Goal: Task Accomplishment & Management: Manage account settings

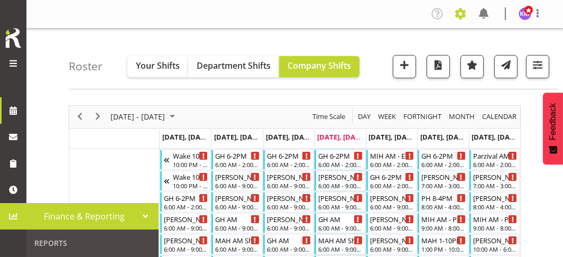
click at [461, 14] on span at bounding box center [460, 13] width 17 height 17
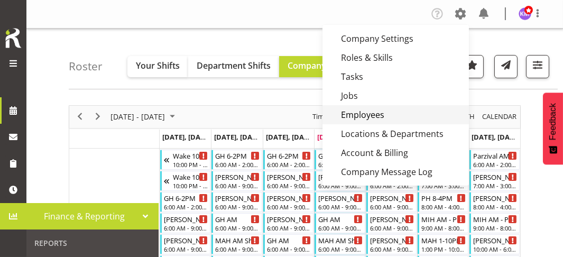
click at [382, 112] on link "Employees" at bounding box center [396, 114] width 147 height 19
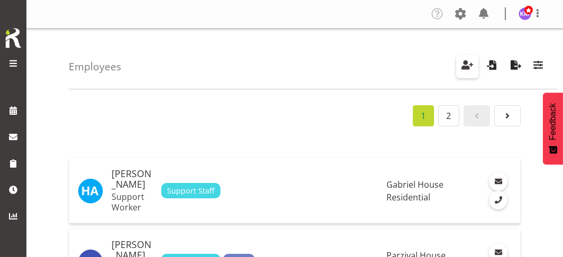
click at [469, 67] on span "button" at bounding box center [468, 65] width 14 height 14
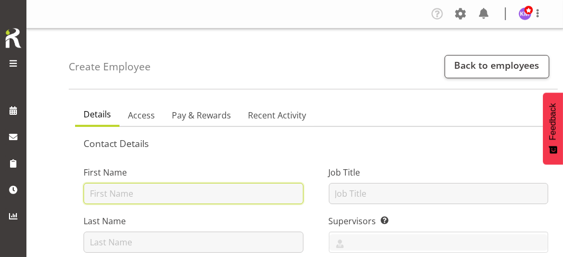
click at [182, 194] on input "text" at bounding box center [194, 193] width 220 height 21
type input "MARHOFF"
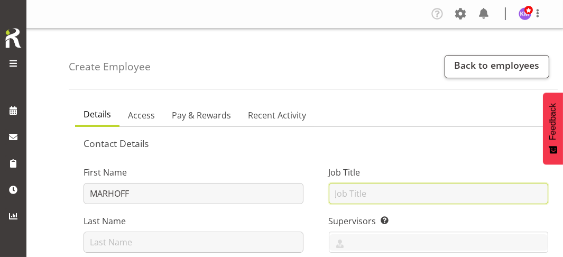
click at [355, 194] on input "text" at bounding box center [439, 193] width 220 height 21
type input "[DEMOGRAPHIC_DATA] Support Worker"
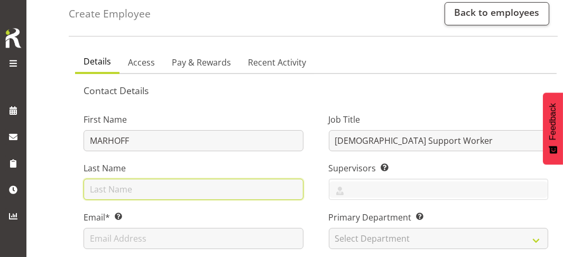
click at [134, 186] on input "text" at bounding box center [194, 189] width 220 height 21
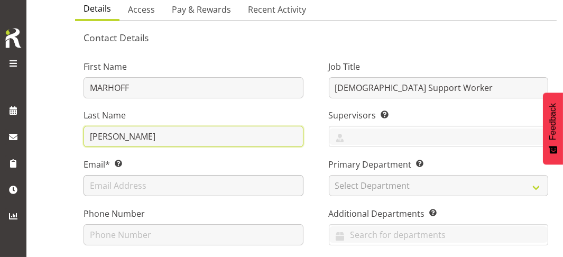
type input "Katharina"
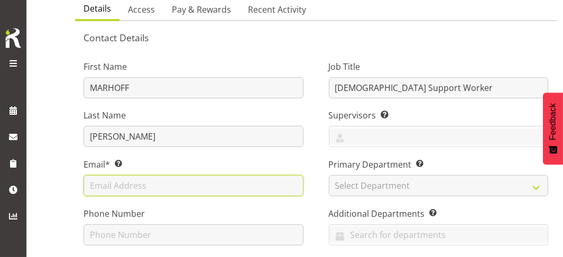
click at [125, 180] on input "text" at bounding box center [194, 185] width 220 height 21
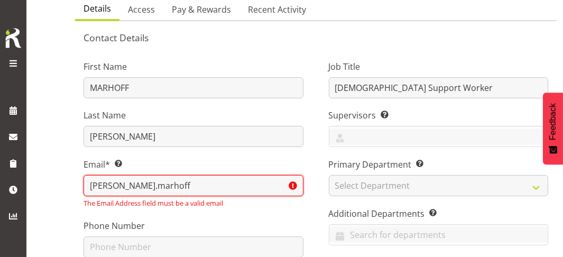
drag, startPoint x: 130, startPoint y: 187, endPoint x: 90, endPoint y: 186, distance: 40.2
click at [90, 186] on input "katharina.marhoff" at bounding box center [194, 185] width 220 height 21
click at [127, 185] on input "kmarhoff" at bounding box center [194, 185] width 220 height 21
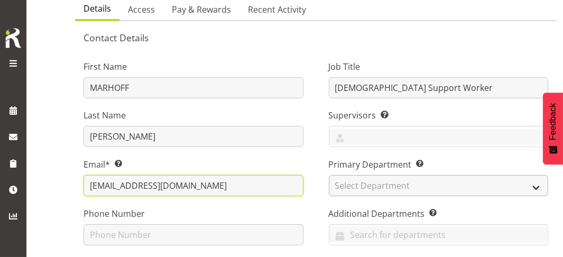
type input "kmarhoff@gmail.com"
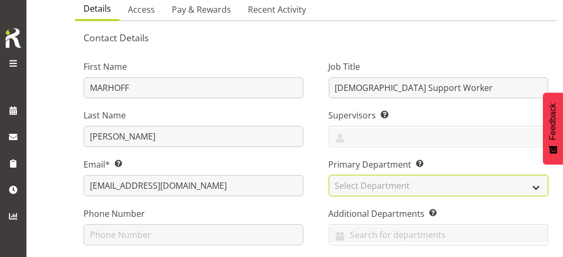
click at [370, 183] on select "Select Department Community Participation Services Residential Training" at bounding box center [439, 185] width 220 height 21
select select "562"
click at [329, 175] on select "Select Department Community Participation Services Residential Training" at bounding box center [439, 185] width 220 height 21
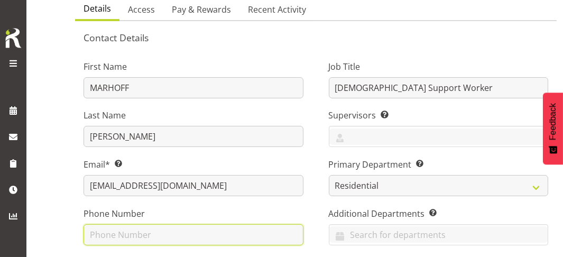
click at [285, 236] on input "text" at bounding box center [194, 234] width 220 height 21
type input "09"
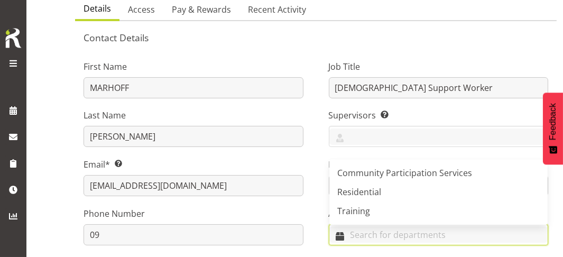
click at [360, 239] on input "text" at bounding box center [439, 234] width 219 height 16
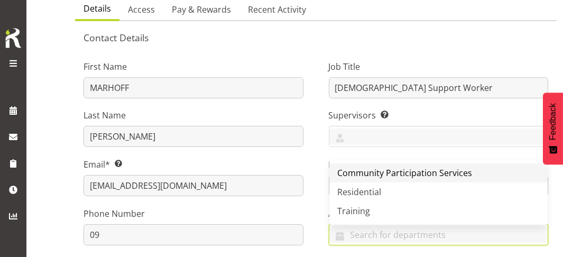
click at [370, 171] on span "Community Participation Services" at bounding box center [405, 173] width 135 height 12
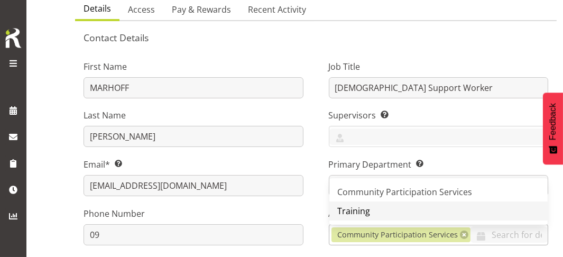
click at [362, 214] on span "Training" at bounding box center [354, 211] width 33 height 12
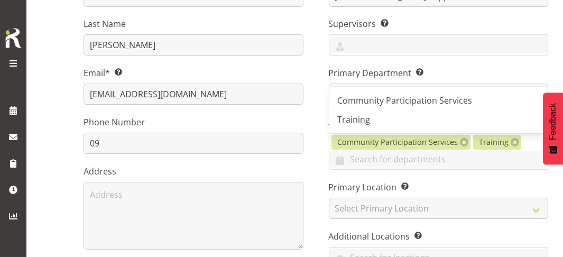
scroll to position [264, 0]
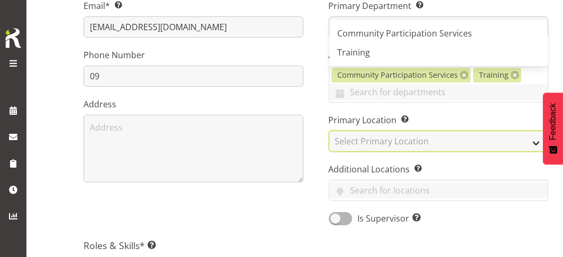
click at [354, 140] on select "Select Primary Location Christopher House CPS Daffodil Cottage Gabriel House Hi…" at bounding box center [439, 141] width 220 height 21
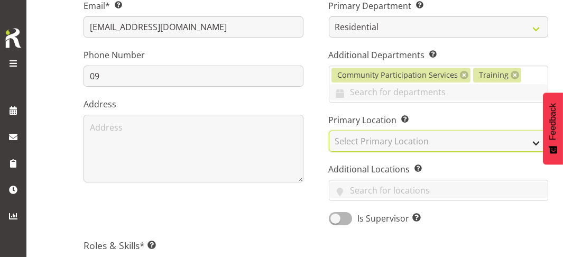
select select "939"
click at [329, 131] on select "Select Primary Location Christopher House CPS Daffodil Cottage Gabriel House Hi…" at bounding box center [439, 141] width 220 height 21
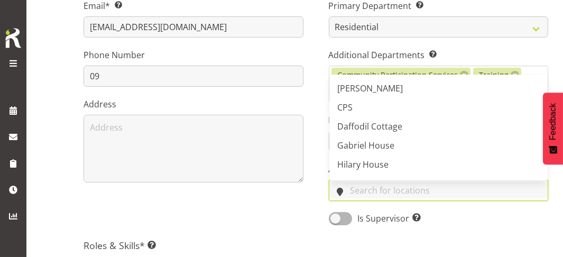
click at [359, 192] on input "text" at bounding box center [439, 190] width 219 height 16
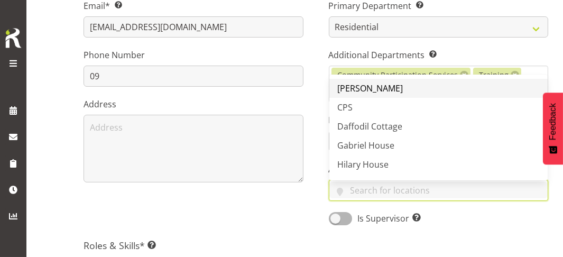
click at [365, 88] on span "[PERSON_NAME]" at bounding box center [371, 89] width 66 height 12
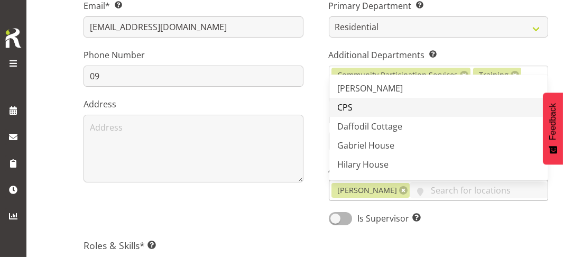
click at [360, 105] on link "CPS" at bounding box center [439, 107] width 219 height 19
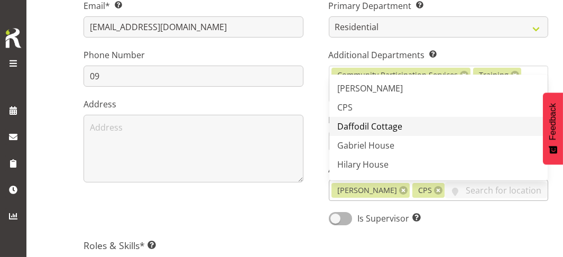
click at [361, 121] on span "Daffodil Cottage" at bounding box center [370, 127] width 65 height 12
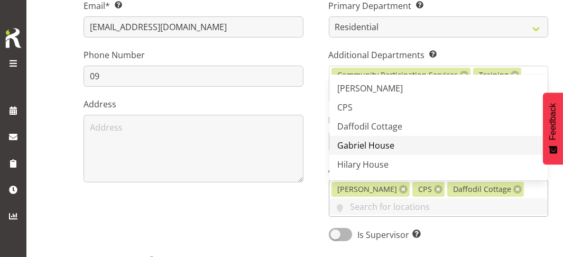
click at [357, 145] on span "Gabriel House" at bounding box center [366, 146] width 57 height 12
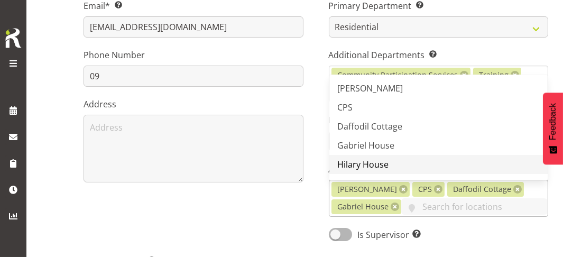
click at [355, 159] on span "Hilary House" at bounding box center [363, 165] width 51 height 12
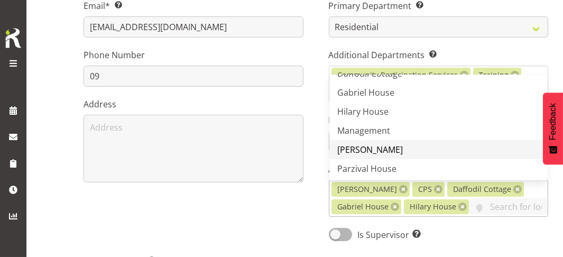
click at [358, 145] on span "[PERSON_NAME]" at bounding box center [371, 150] width 66 height 12
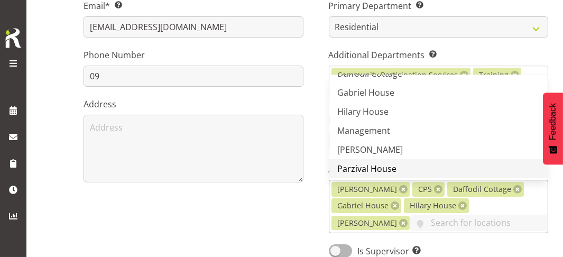
click at [358, 166] on span "Parzival House" at bounding box center [367, 169] width 59 height 12
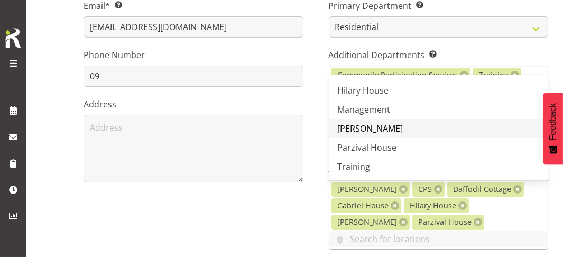
scroll to position [93, 0]
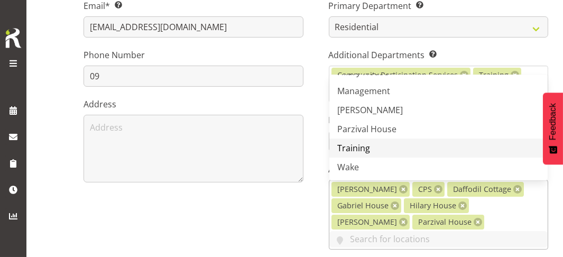
click at [360, 145] on span "Training" at bounding box center [354, 148] width 33 height 12
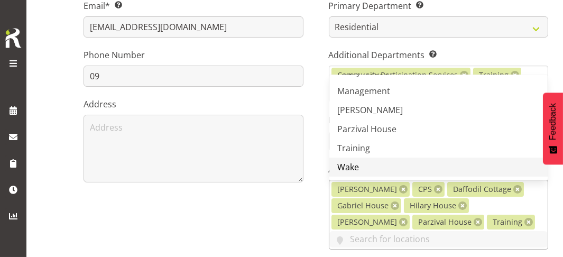
click at [352, 161] on span "Wake" at bounding box center [349, 167] width 22 height 12
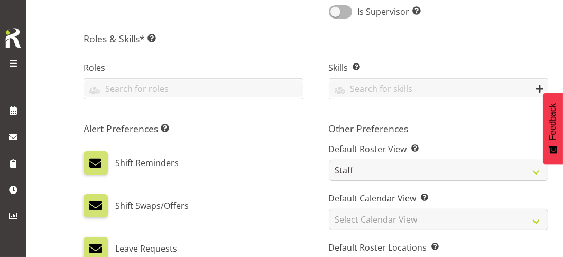
scroll to position [529, 0]
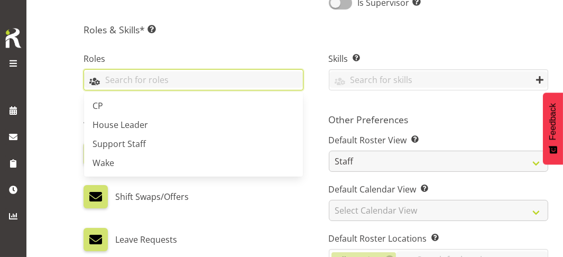
click at [126, 77] on input "text" at bounding box center [193, 79] width 219 height 16
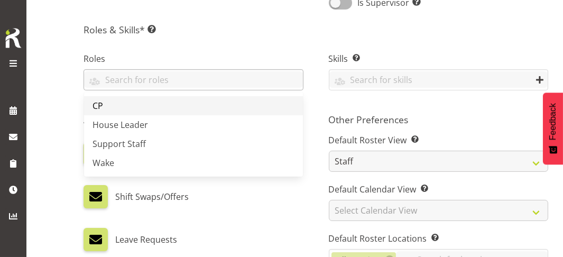
click at [126, 106] on link "CP" at bounding box center [193, 105] width 219 height 19
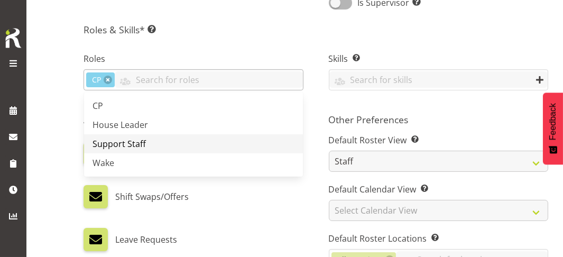
click at [125, 138] on span "Support Staff" at bounding box center [119, 144] width 53 height 12
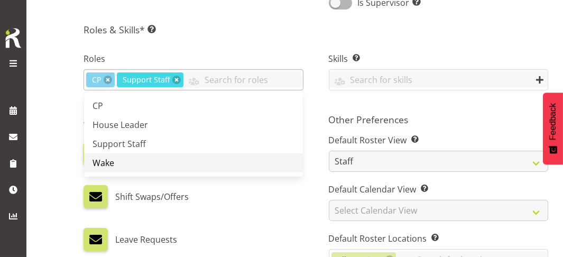
click at [117, 156] on link "Wake" at bounding box center [193, 162] width 219 height 19
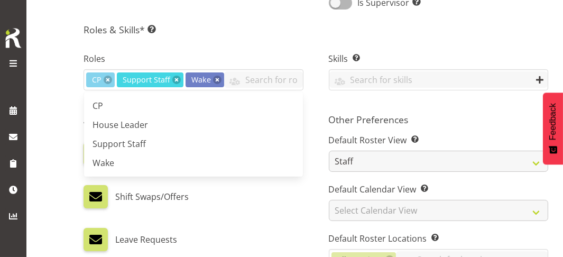
click at [317, 96] on div "Skills Enter any skills required for this shift. At least one employee on the s…" at bounding box center [438, 73] width 245 height 70
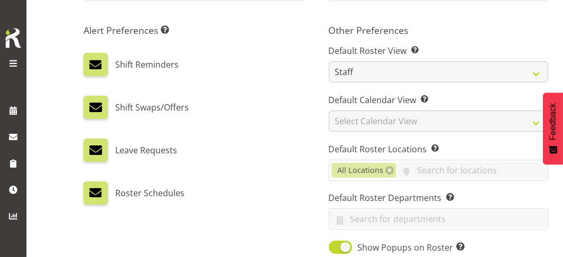
scroll to position [635, 0]
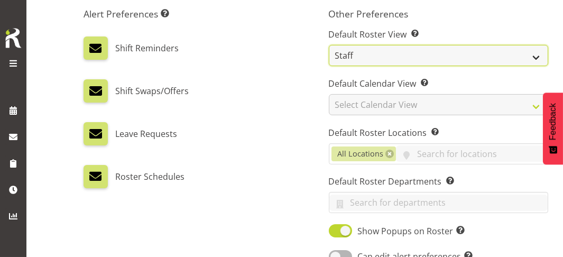
click at [432, 52] on select "Staff Role Shift - Horizontal Shift - Vertical Staff - Location" at bounding box center [439, 55] width 220 height 21
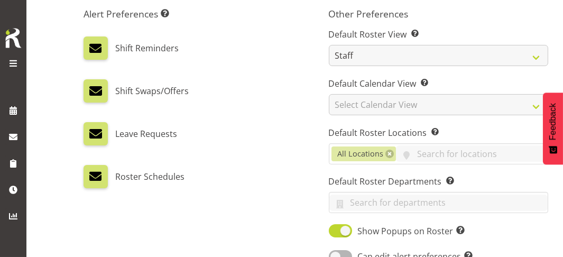
click at [260, 74] on div "Shift Swaps/Offers" at bounding box center [194, 87] width 220 height 32
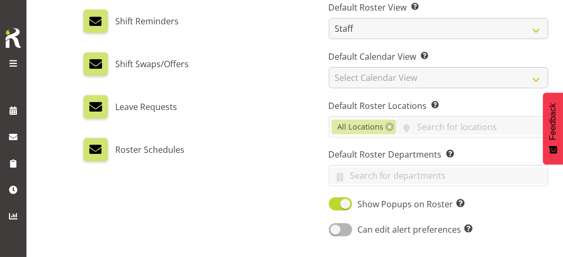
scroll to position [741, 0]
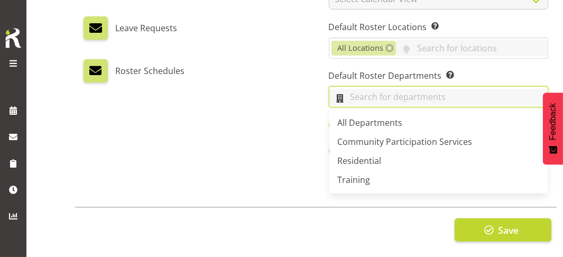
click at [349, 92] on input "text" at bounding box center [439, 97] width 219 height 16
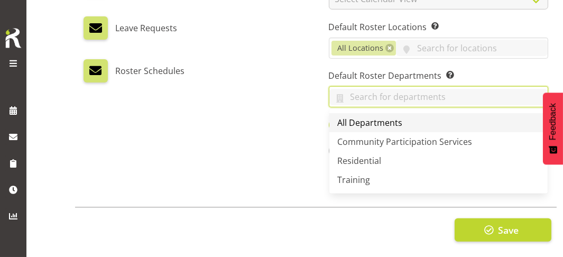
click at [355, 123] on span "All Departments" at bounding box center [370, 123] width 65 height 12
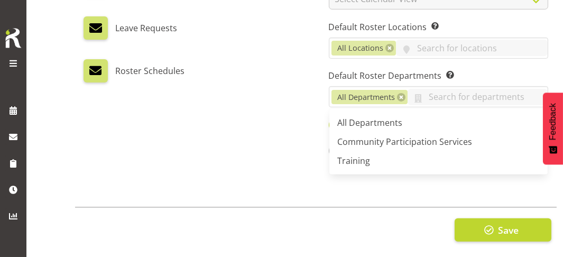
click at [290, 147] on div "Alert Preferences Specifies what type(s) of communication the employee will rec…" at bounding box center [193, 31] width 245 height 270
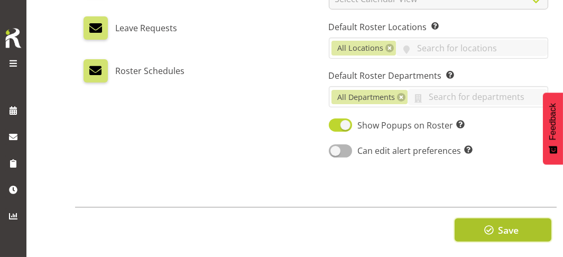
click at [484, 227] on span "button" at bounding box center [489, 230] width 14 height 14
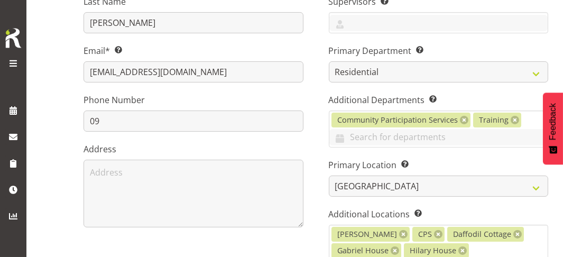
scroll to position [212, 0]
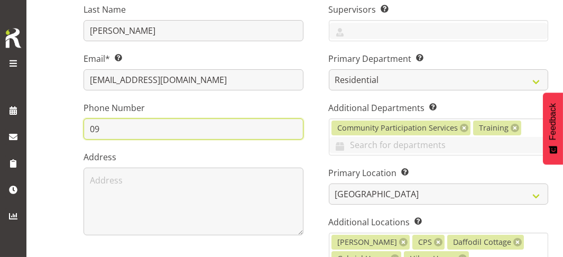
click at [126, 127] on input "09" at bounding box center [194, 128] width 220 height 21
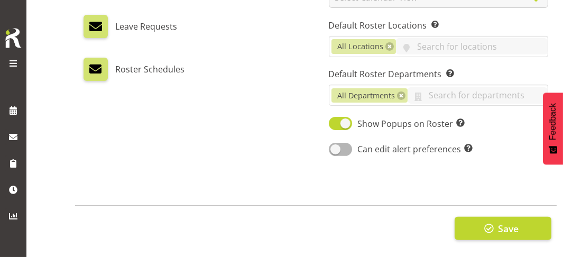
scroll to position [747, 0]
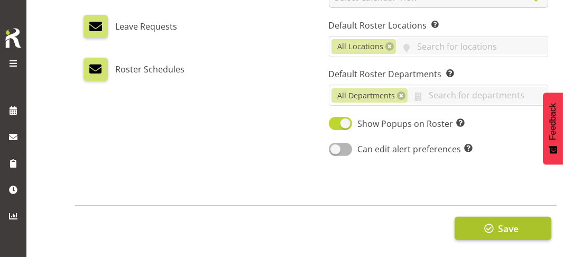
type input "095555052"
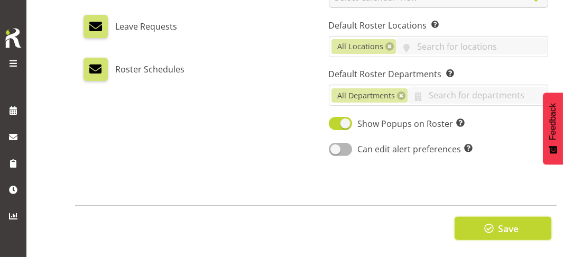
click at [488, 222] on span "button" at bounding box center [489, 229] width 14 height 14
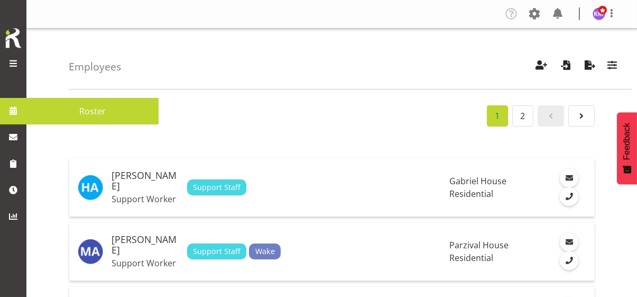
click at [11, 64] on span at bounding box center [13, 63] width 13 height 13
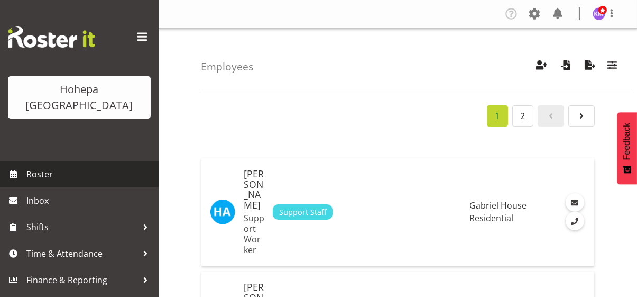
click at [51, 166] on span "Roster" at bounding box center [89, 174] width 127 height 16
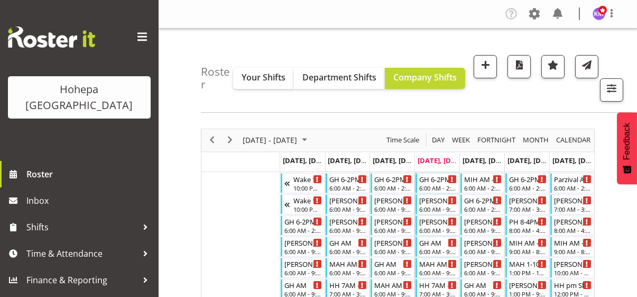
click at [147, 38] on span at bounding box center [142, 37] width 17 height 17
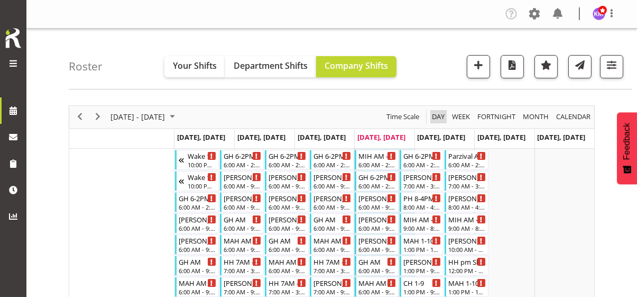
click at [440, 117] on span "Day" at bounding box center [438, 116] width 15 height 13
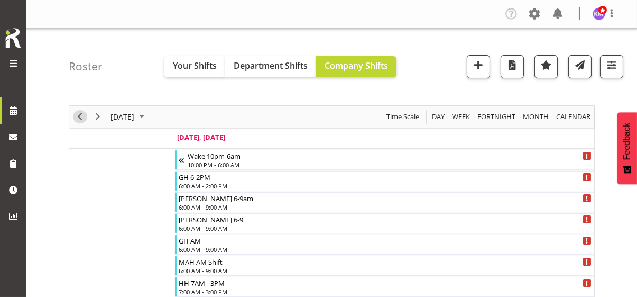
click at [78, 116] on span "Previous" at bounding box center [80, 116] width 13 height 13
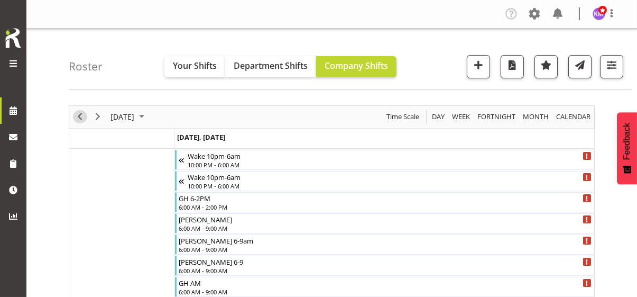
click at [81, 114] on span "Previous" at bounding box center [80, 116] width 13 height 13
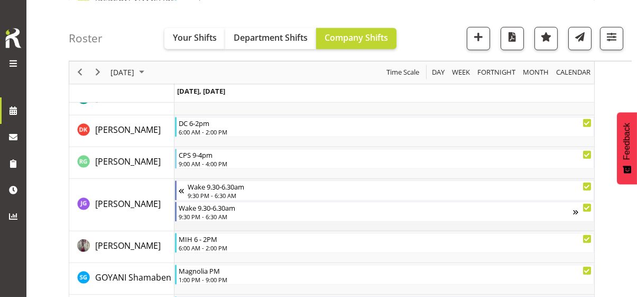
scroll to position [1481, 0]
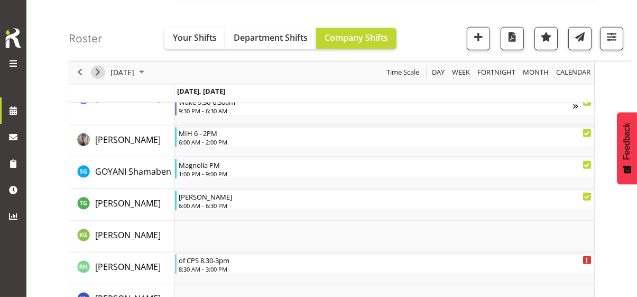
click at [99, 73] on span "Next" at bounding box center [98, 72] width 13 height 13
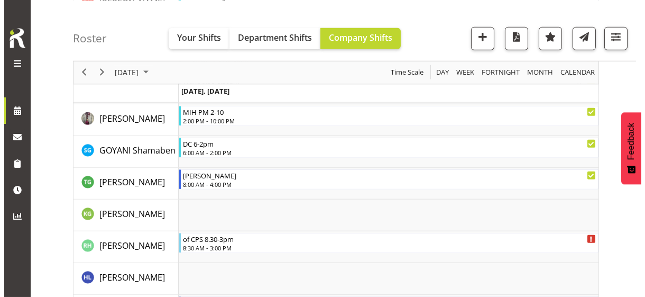
scroll to position [2324, 0]
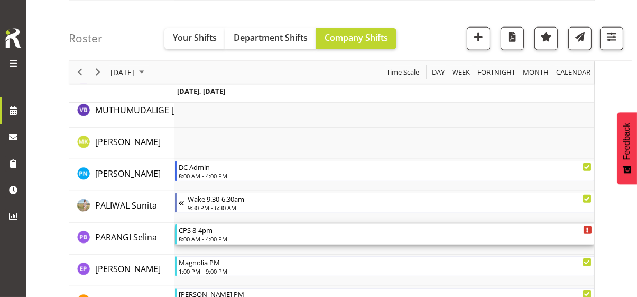
click at [210, 236] on div "8:00 AM - 4:00 PM" at bounding box center [386, 238] width 414 height 8
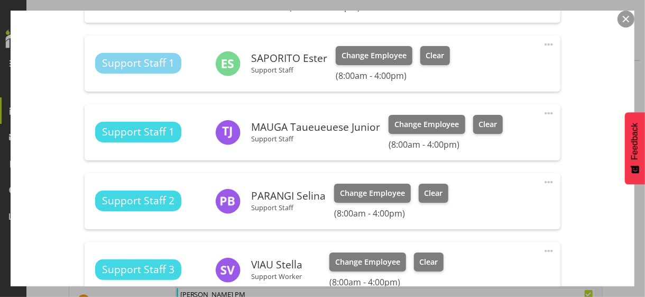
scroll to position [688, 0]
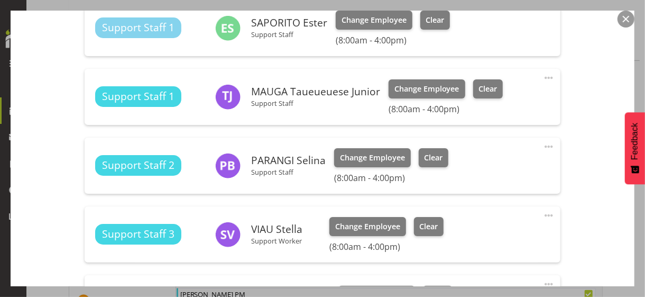
click at [543, 144] on span at bounding box center [549, 146] width 13 height 13
click at [475, 164] on link "Edit" at bounding box center [505, 169] width 102 height 19
select select "7"
select select "2025"
select select "16"
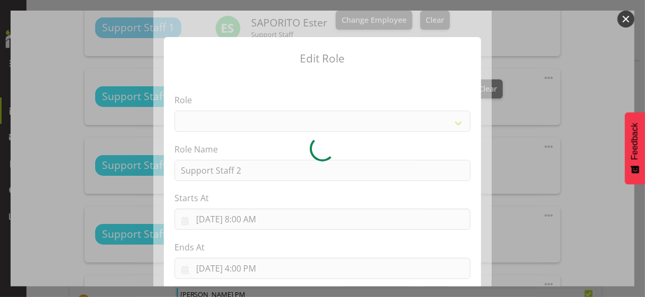
select select "1091"
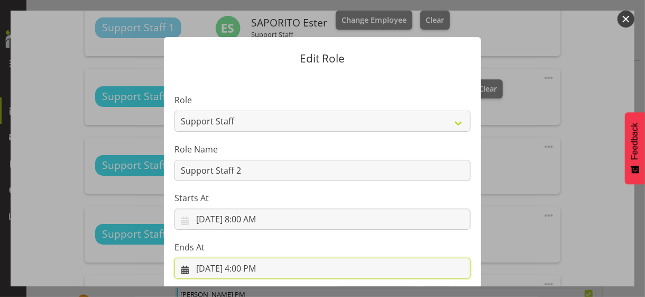
click at [247, 268] on input "[DATE] 4:00 PM" at bounding box center [323, 268] width 296 height 21
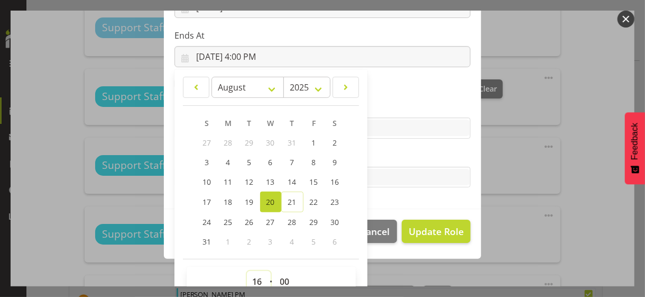
drag, startPoint x: 250, startPoint y: 277, endPoint x: 257, endPoint y: 266, distance: 12.8
click at [255, 271] on select "00 01 02 03 04 05 06 07 08 09 10 11 12 13 14 15 16 17 18 19 20 21 22 23" at bounding box center [259, 281] width 24 height 21
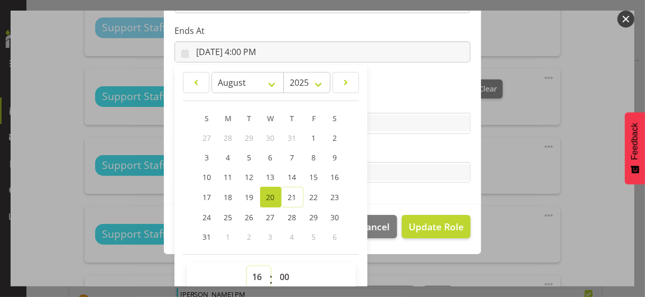
select select "12"
click at [247, 266] on select "00 01 02 03 04 05 06 07 08 09 10 11 12 13 14 15 16 17 18 19 20 21 22 23" at bounding box center [259, 276] width 24 height 21
type input "[DATE] 12:00 PM"
click at [381, 151] on label "Tasks" at bounding box center [323, 151] width 296 height 13
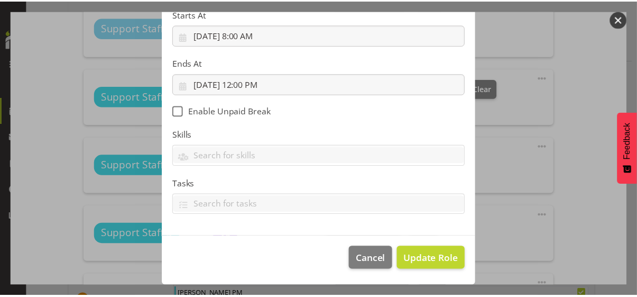
scroll to position [183, 0]
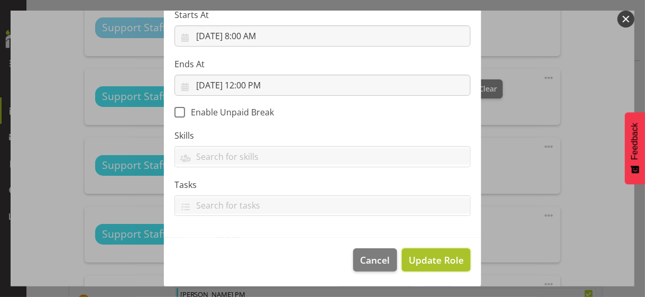
click at [426, 258] on span "Update Role" at bounding box center [436, 260] width 55 height 14
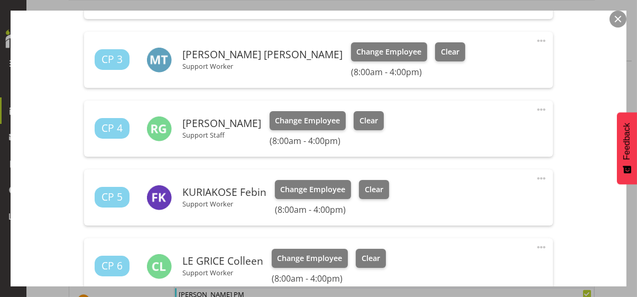
scroll to position [317, 0]
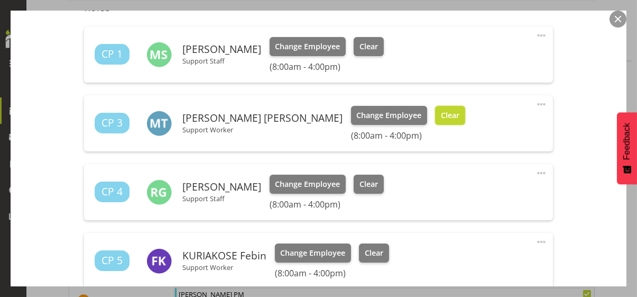
click at [441, 113] on span "Clear" at bounding box center [450, 115] width 19 height 12
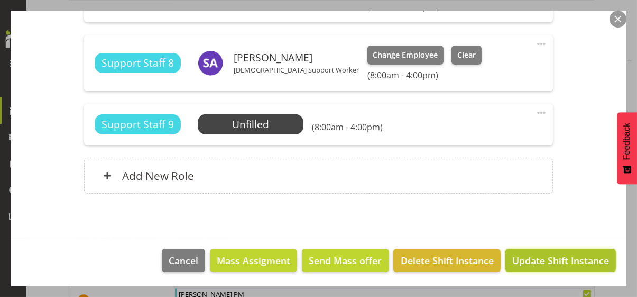
click at [550, 260] on span "Update Shift Instance" at bounding box center [561, 260] width 97 height 14
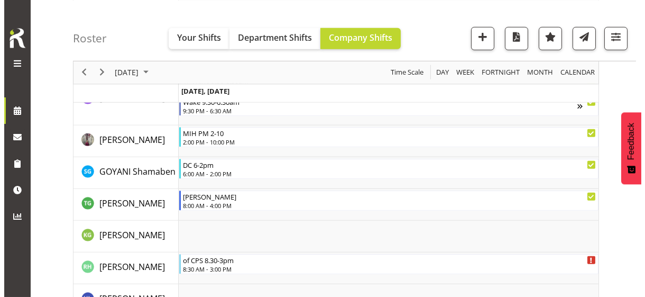
scroll to position [2345, 0]
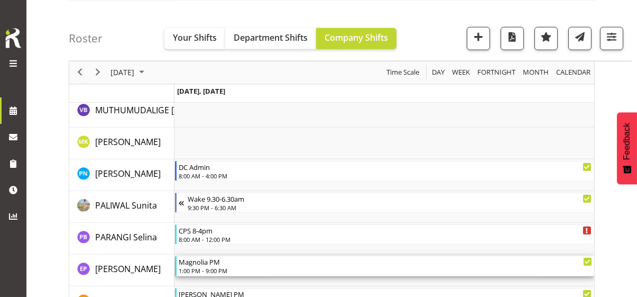
click at [228, 266] on div "1:00 PM - 9:00 PM" at bounding box center [386, 270] width 414 height 8
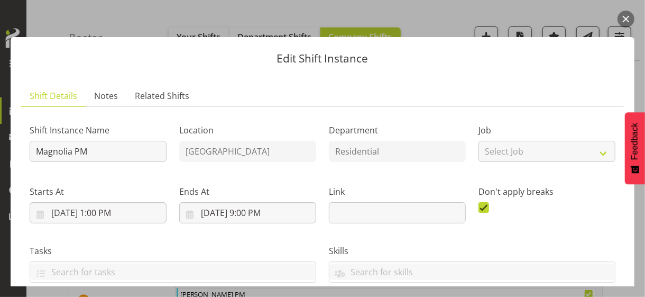
scroll to position [254, 0]
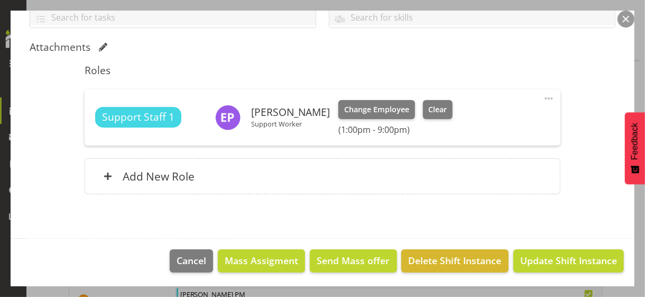
click at [543, 94] on span at bounding box center [549, 98] width 13 height 13
click at [468, 121] on link "Edit" at bounding box center [505, 121] width 102 height 19
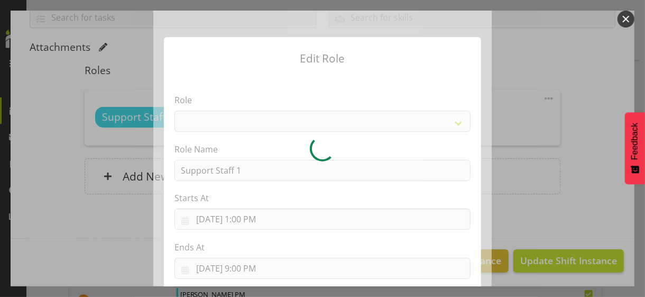
select select "1091"
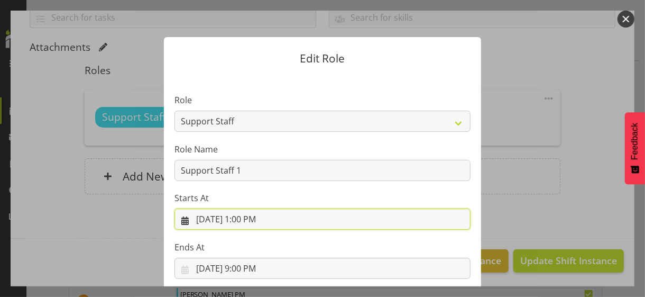
click at [257, 221] on input "[DATE] 1:00 PM" at bounding box center [323, 218] width 296 height 21
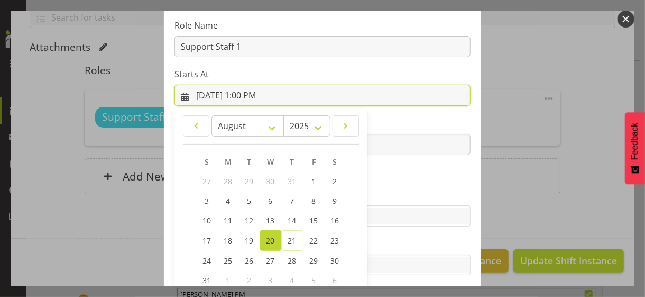
scroll to position [184, 0]
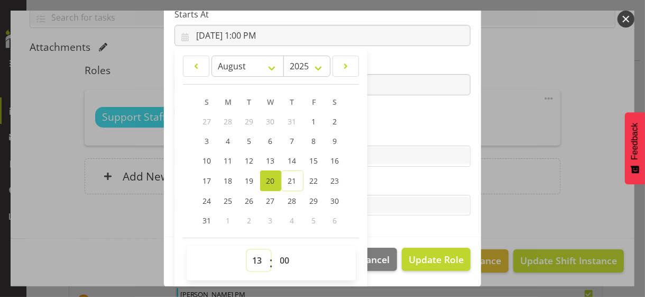
click at [252, 255] on select "00 01 02 03 04 05 06 07 08 09 10 11 12 13 14 15 16 17 18 19 20 21 22 23" at bounding box center [259, 260] width 24 height 21
select select "11"
click at [247, 250] on select "00 01 02 03 04 05 06 07 08 09 10 11 12 13 14 15 16 17 18 19 20 21 22 23" at bounding box center [259, 260] width 24 height 21
type input "[DATE] 11:00 AM"
click at [420, 130] on label "Skills" at bounding box center [323, 135] width 296 height 13
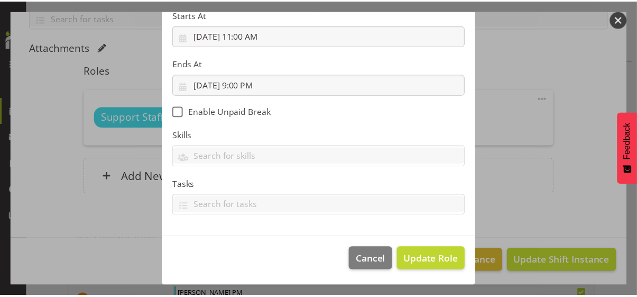
scroll to position [183, 0]
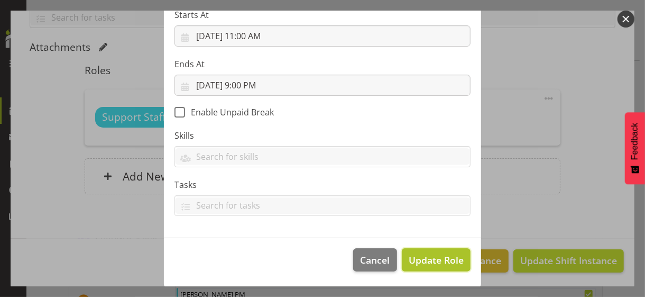
click at [426, 257] on span "Update Role" at bounding box center [436, 260] width 55 height 14
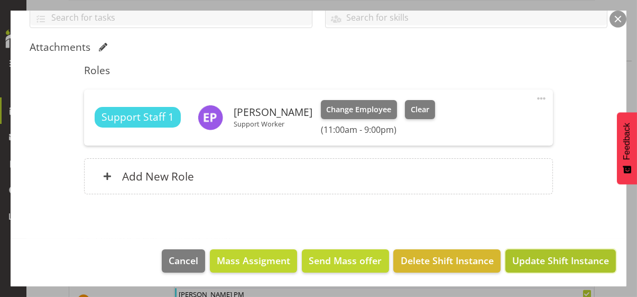
click at [527, 256] on span "Update Shift Instance" at bounding box center [561, 260] width 97 height 14
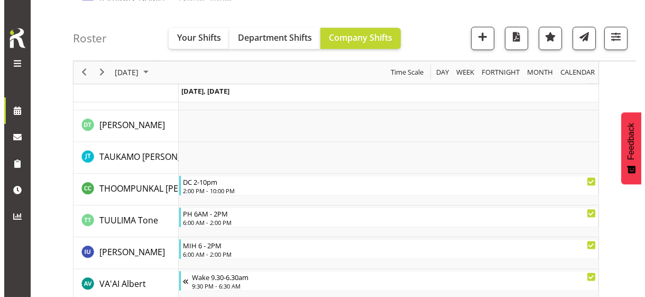
scroll to position [3139, 0]
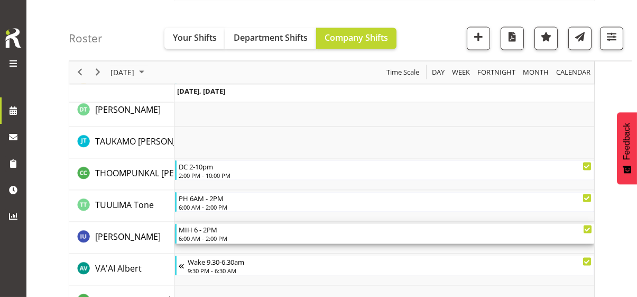
click at [204, 238] on div "6:00 AM - 2:00 PM" at bounding box center [386, 238] width 414 height 8
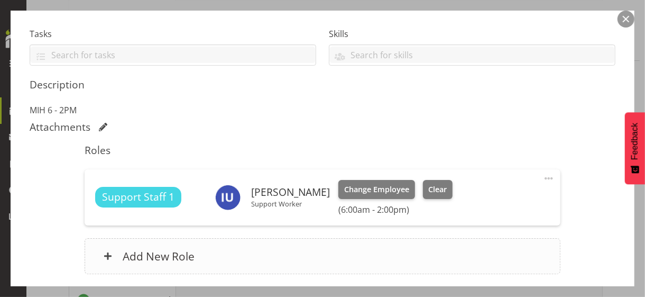
scroll to position [264, 0]
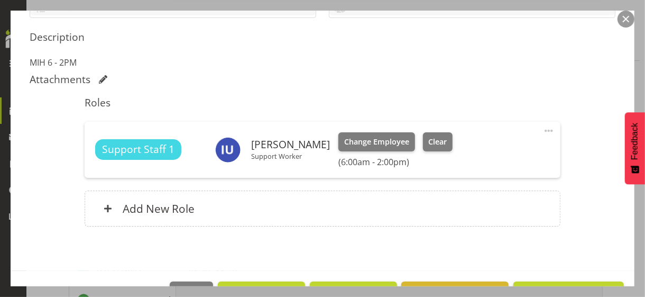
click at [543, 129] on span at bounding box center [549, 130] width 13 height 13
click at [481, 151] on link "Edit" at bounding box center [505, 153] width 102 height 19
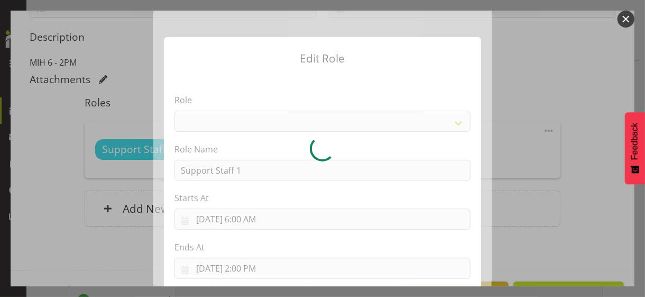
select select "1091"
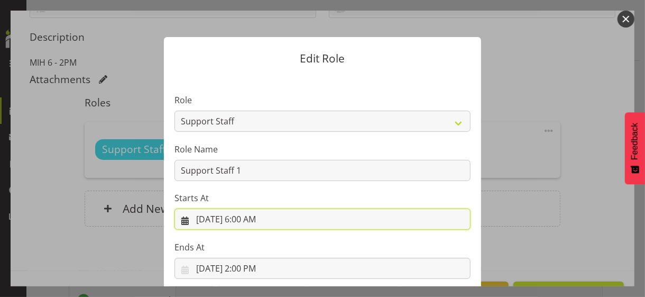
click at [251, 218] on input "[DATE] 6:00 AM" at bounding box center [323, 218] width 296 height 21
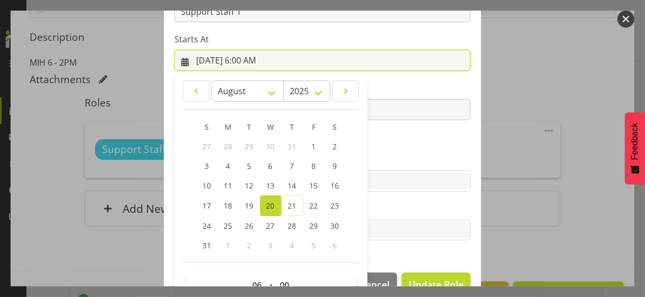
scroll to position [184, 0]
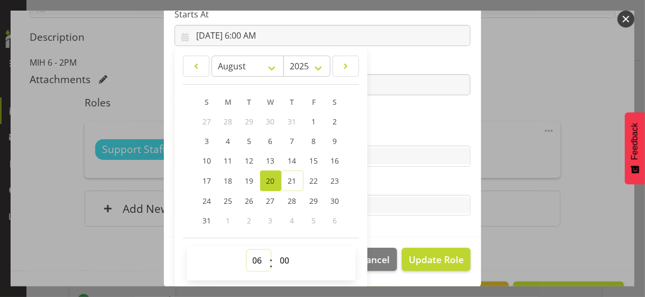
drag, startPoint x: 252, startPoint y: 258, endPoint x: 254, endPoint y: 253, distance: 5.7
click at [252, 258] on select "00 01 02 03 04 05 06 07 08 09 10 11 12 13 14 15 16 17 18 19 20 21 22 23" at bounding box center [259, 260] width 24 height 21
select select "7"
click at [247, 250] on select "00 01 02 03 04 05 06 07 08 09 10 11 12 13 14 15 16 17 18 19 20 21 22 23" at bounding box center [259, 260] width 24 height 21
type input "[DATE] 7:00 AM"
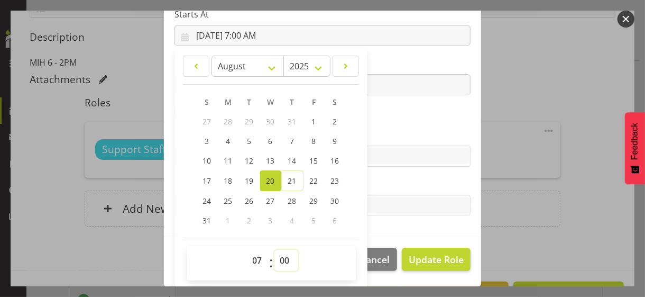
drag, startPoint x: 278, startPoint y: 258, endPoint x: 278, endPoint y: 249, distance: 9.0
click at [278, 255] on select "00 01 02 03 04 05 06 07 08 09 10 11 12 13 14 15 16 17 18 19 20 21 22 23 24 25 2…" at bounding box center [287, 260] width 24 height 21
select select "30"
click at [275, 250] on select "00 01 02 03 04 05 06 07 08 09 10 11 12 13 14 15 16 17 18 19 20 21 22 23 24 25 2…" at bounding box center [287, 260] width 24 height 21
type input "[DATE] 7:30 AM"
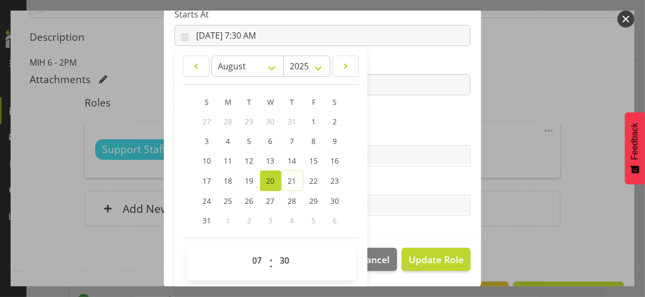
drag, startPoint x: 379, startPoint y: 132, endPoint x: 361, endPoint y: 125, distance: 19.7
click at [379, 132] on label "Skills" at bounding box center [323, 135] width 296 height 13
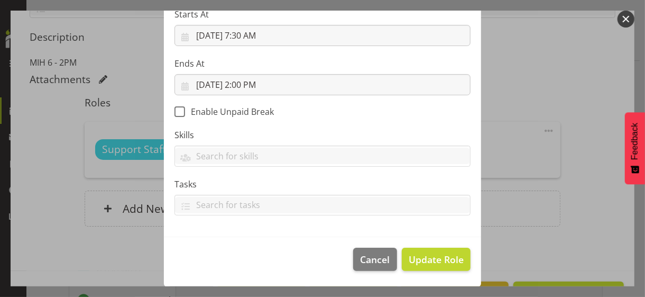
scroll to position [183, 0]
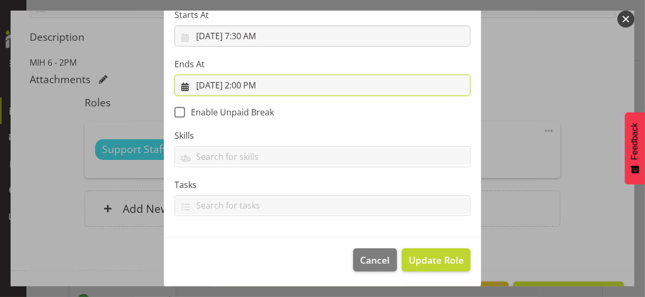
click at [248, 83] on input "[DATE] 2:00 PM" at bounding box center [323, 85] width 296 height 21
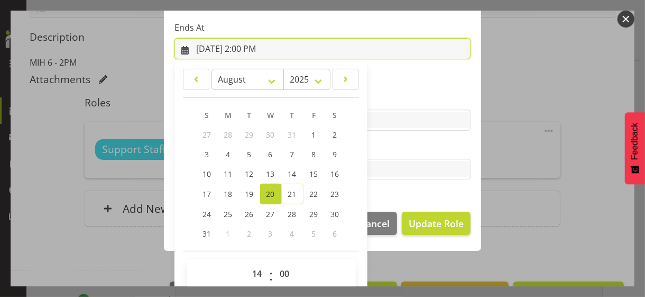
scroll to position [233, 0]
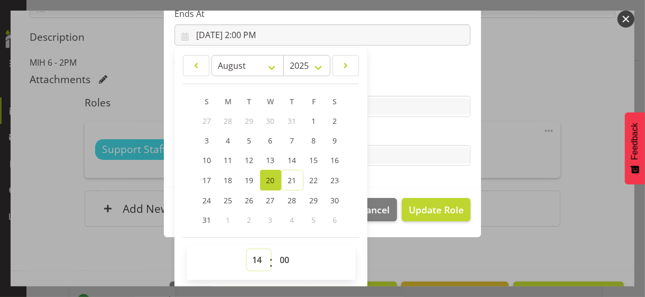
drag, startPoint x: 252, startPoint y: 259, endPoint x: 253, endPoint y: 250, distance: 9.1
click at [252, 259] on select "00 01 02 03 04 05 06 07 08 09 10 11 12 13 14 15 16 17 18 19 20 21 22 23" at bounding box center [259, 259] width 24 height 21
select select "15"
click at [247, 249] on select "00 01 02 03 04 05 06 07 08 09 10 11 12 13 14 15 16 17 18 19 20 21 22 23" at bounding box center [259, 259] width 24 height 21
type input "[DATE] 3:00 PM"
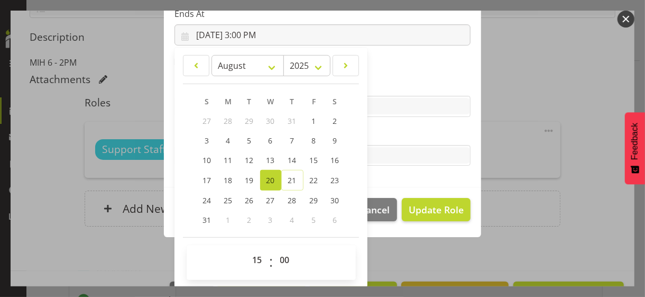
drag, startPoint x: 380, startPoint y: 129, endPoint x: 409, endPoint y: 168, distance: 48.8
click at [381, 129] on label "Tasks" at bounding box center [323, 134] width 296 height 13
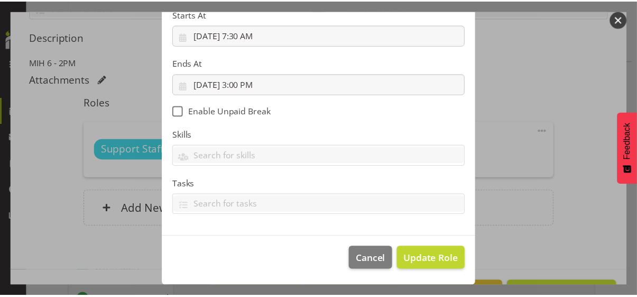
scroll to position [183, 0]
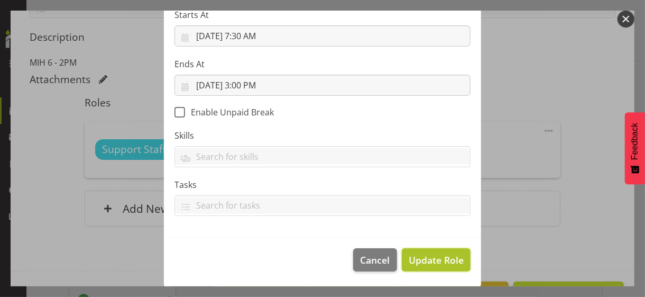
click at [425, 258] on span "Update Role" at bounding box center [436, 260] width 55 height 14
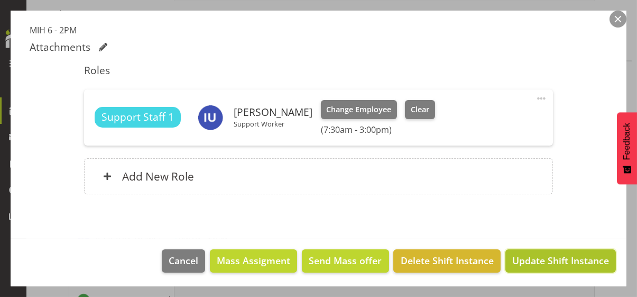
click at [544, 257] on span "Update Shift Instance" at bounding box center [561, 260] width 97 height 14
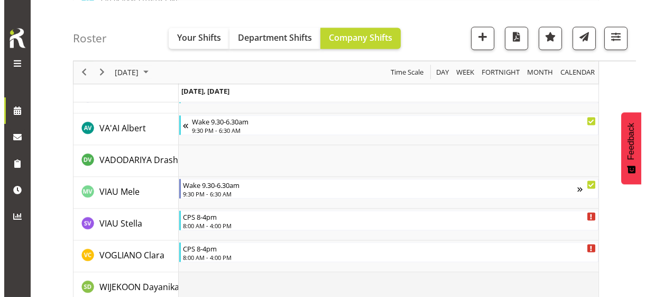
scroll to position [3358, 0]
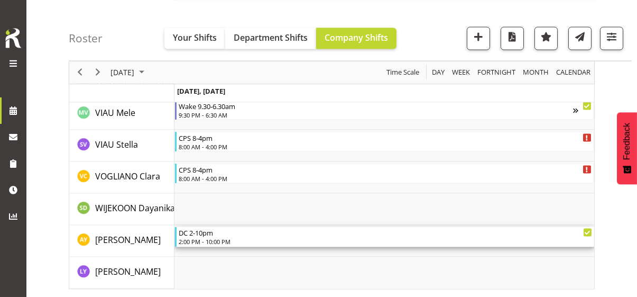
click at [218, 240] on div "2:00 PM - 10:00 PM" at bounding box center [386, 241] width 414 height 8
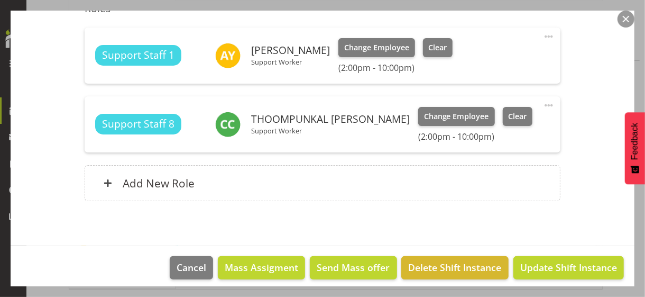
scroll to position [317, 0]
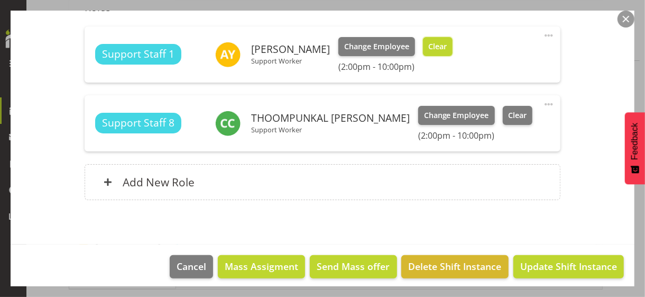
click at [428, 45] on span "Clear" at bounding box center [437, 47] width 19 height 12
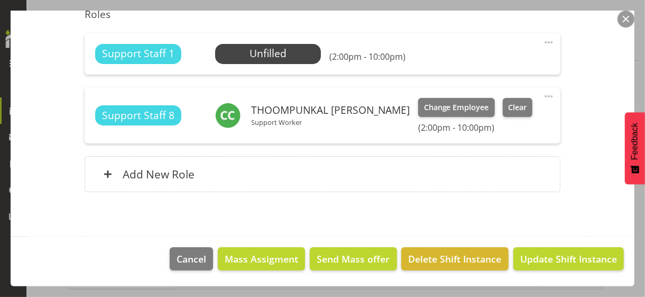
scroll to position [309, 0]
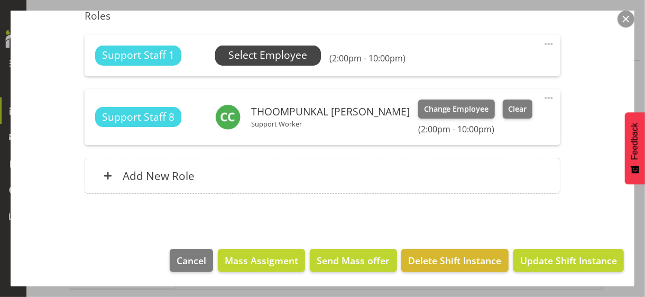
click at [255, 57] on span "Select Employee" at bounding box center [267, 55] width 79 height 15
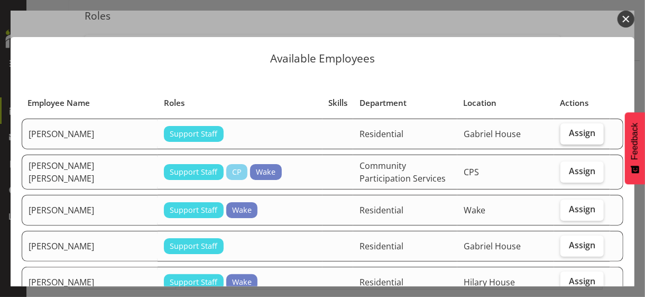
click at [569, 136] on span "Assign" at bounding box center [582, 132] width 26 height 11
click at [566, 136] on input "Assign" at bounding box center [564, 133] width 7 height 7
checkbox input "true"
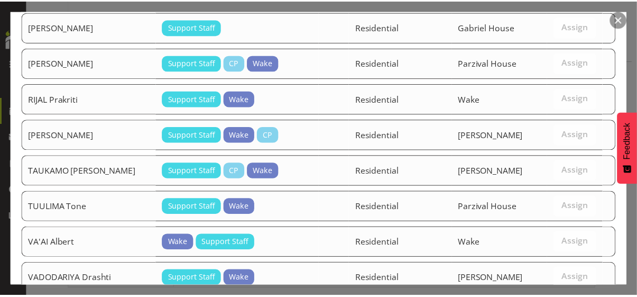
scroll to position [1127, 0]
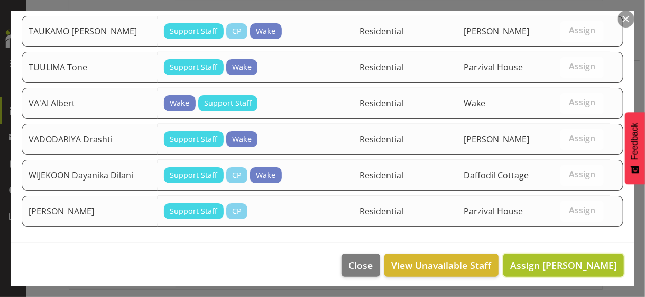
click at [544, 259] on span "Assign [PERSON_NAME]" at bounding box center [563, 265] width 107 height 13
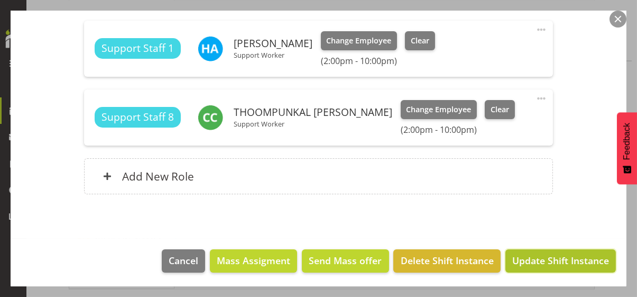
click at [544, 258] on span "Update Shift Instance" at bounding box center [561, 260] width 97 height 14
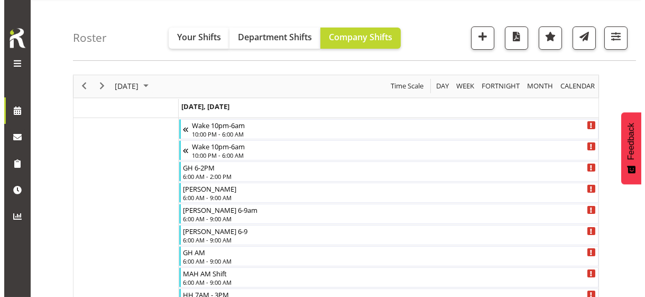
scroll to position [0, 0]
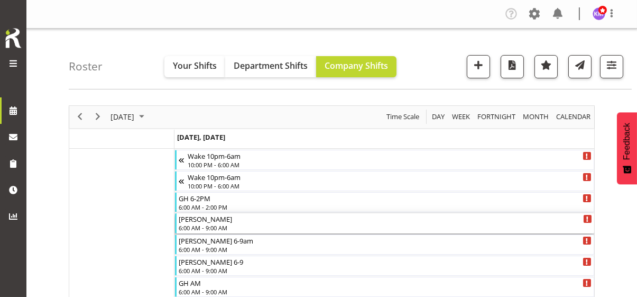
click at [211, 224] on div "6:00 AM - 9:00 AM" at bounding box center [386, 227] width 414 height 8
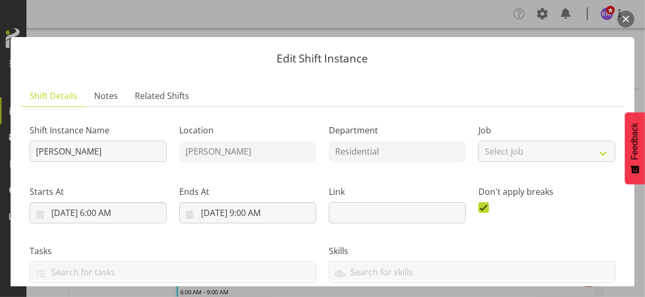
scroll to position [212, 0]
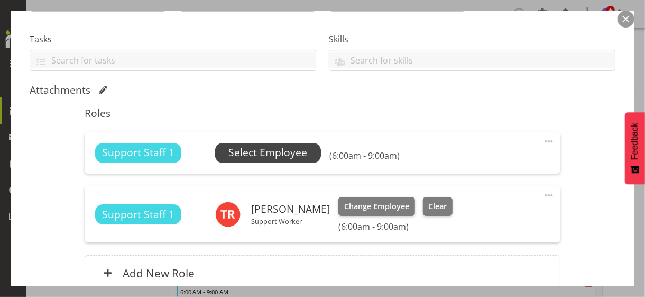
click at [257, 152] on span "Select Employee" at bounding box center [267, 152] width 79 height 15
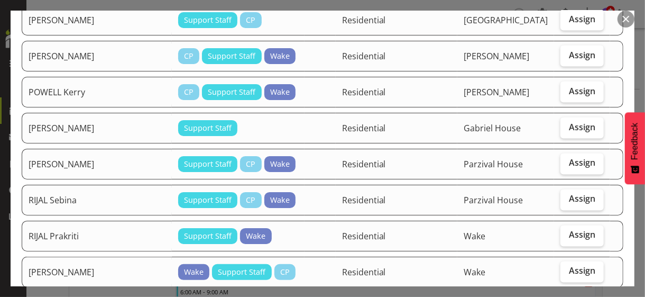
scroll to position [952, 0]
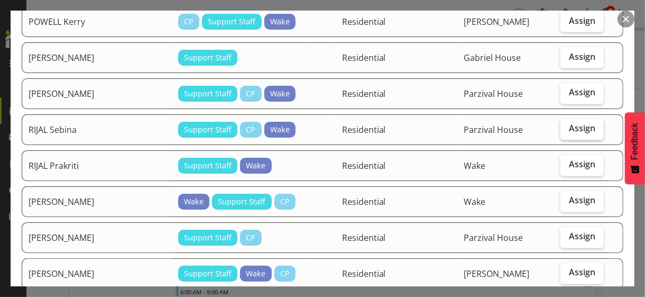
click at [573, 126] on span "Assign" at bounding box center [582, 128] width 26 height 11
click at [568, 126] on input "Assign" at bounding box center [564, 128] width 7 height 7
checkbox input "true"
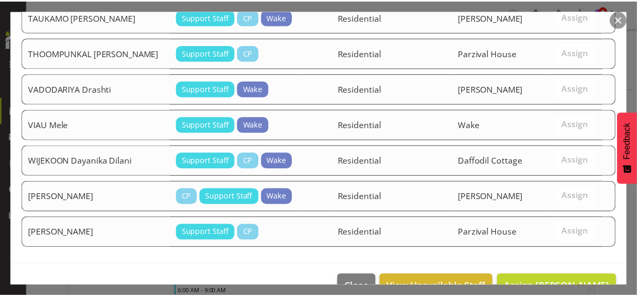
scroll to position [1378, 0]
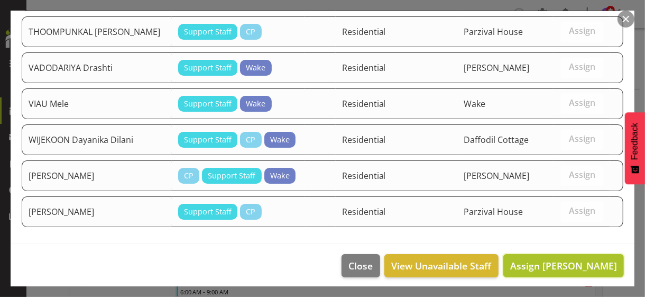
click at [556, 259] on span "Assign [PERSON_NAME]" at bounding box center [563, 265] width 107 height 13
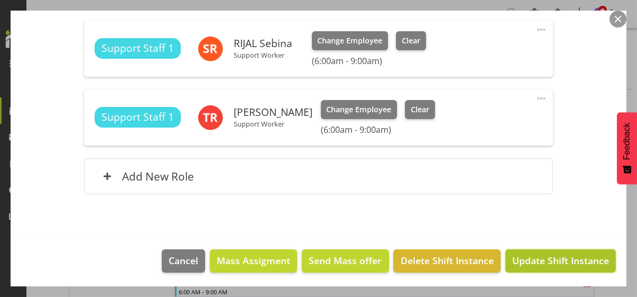
click at [552, 258] on span "Update Shift Instance" at bounding box center [561, 260] width 97 height 14
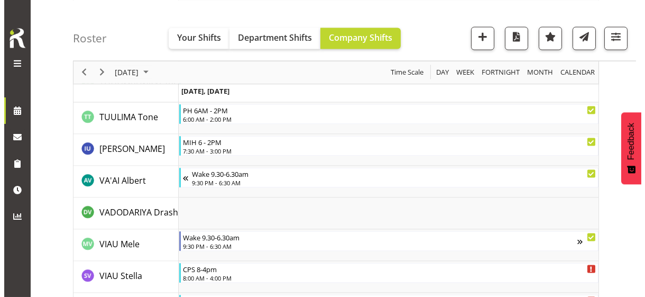
scroll to position [3279, 0]
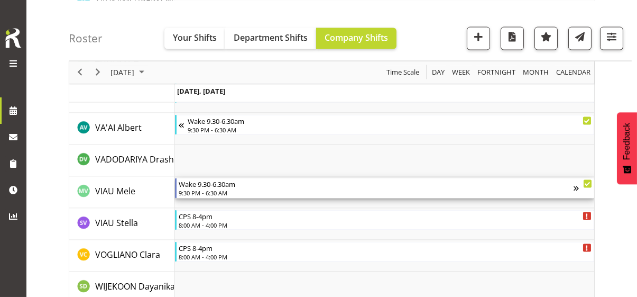
click at [220, 192] on div "9:30 PM - 6:30 AM" at bounding box center [376, 192] width 395 height 8
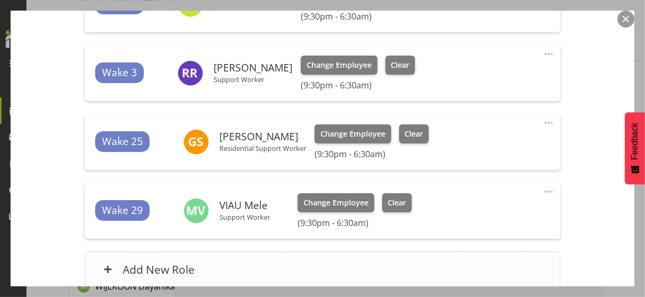
scroll to position [476, 0]
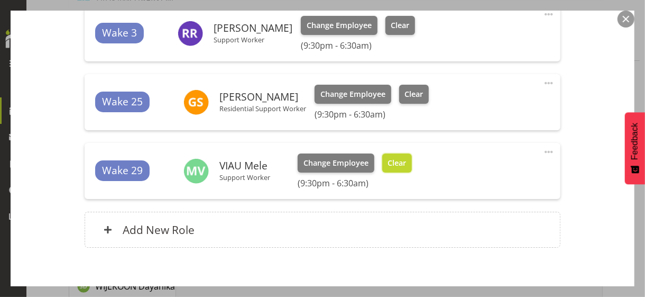
click at [398, 167] on span "Clear" at bounding box center [397, 163] width 19 height 12
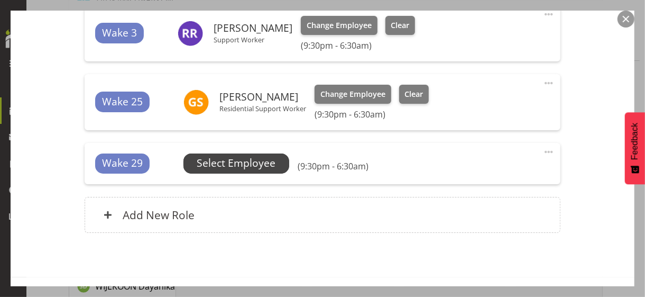
click at [251, 162] on span "Select Employee" at bounding box center [236, 163] width 79 height 15
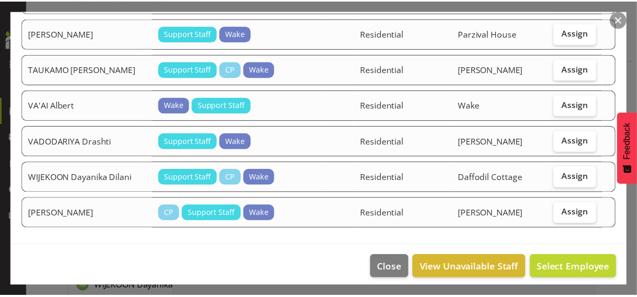
scroll to position [888, 0]
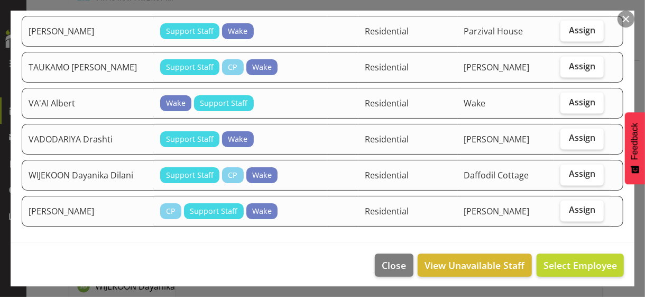
drag, startPoint x: 570, startPoint y: 96, endPoint x: 577, endPoint y: 111, distance: 16.6
click at [570, 97] on span "Assign" at bounding box center [582, 102] width 26 height 11
click at [568, 99] on input "Assign" at bounding box center [564, 102] width 7 height 7
checkbox input "true"
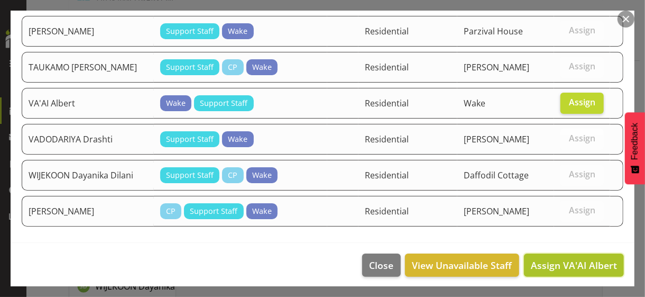
click at [553, 259] on span "Assign VA'AI Albert" at bounding box center [574, 265] width 86 height 13
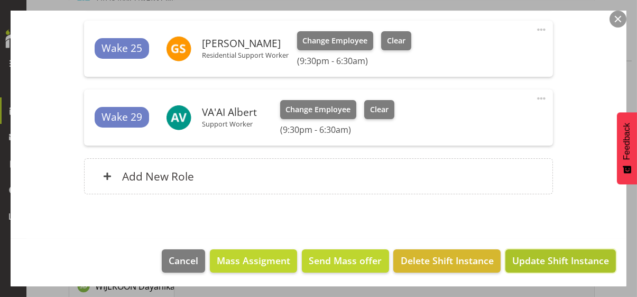
click at [559, 262] on span "Update Shift Instance" at bounding box center [561, 260] width 97 height 14
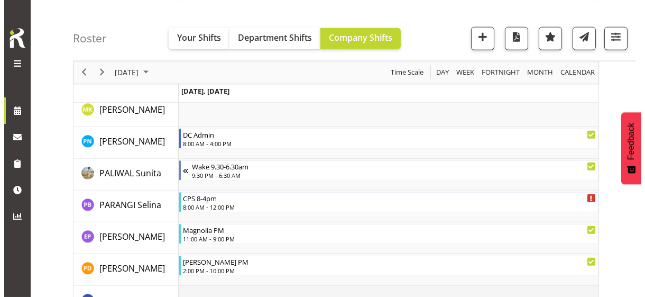
scroll to position [2274, 0]
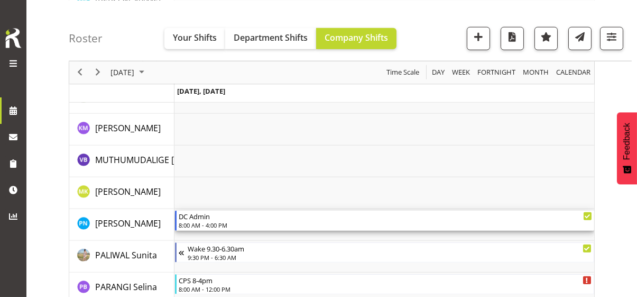
click at [245, 222] on div "8:00 AM - 4:00 PM" at bounding box center [386, 225] width 414 height 8
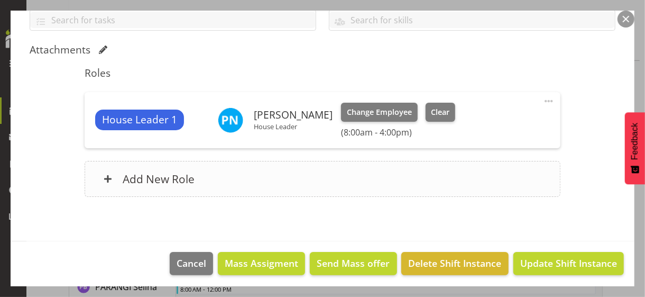
scroll to position [254, 0]
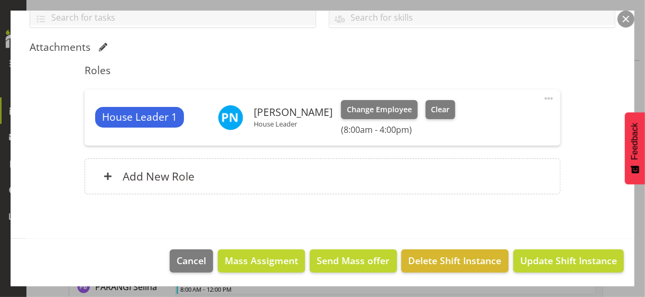
click at [543, 96] on span at bounding box center [549, 98] width 13 height 13
click at [476, 117] on link "Edit" at bounding box center [505, 121] width 102 height 19
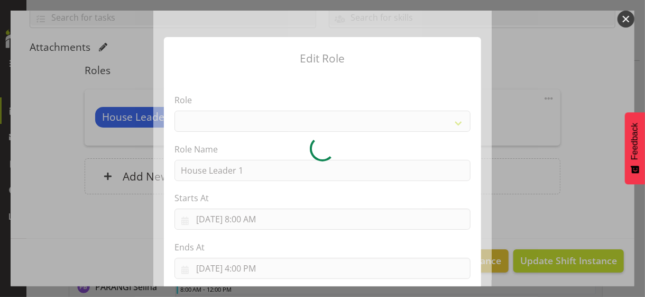
select select "1092"
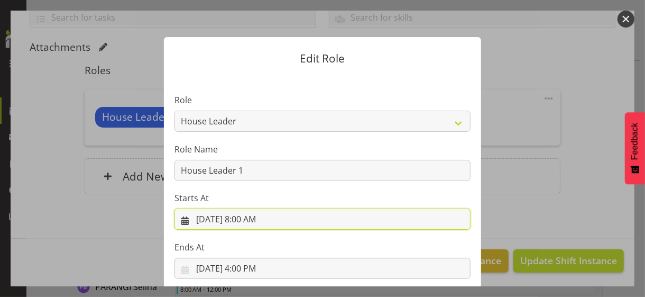
click at [255, 220] on input "[DATE] 8:00 AM" at bounding box center [323, 218] width 296 height 21
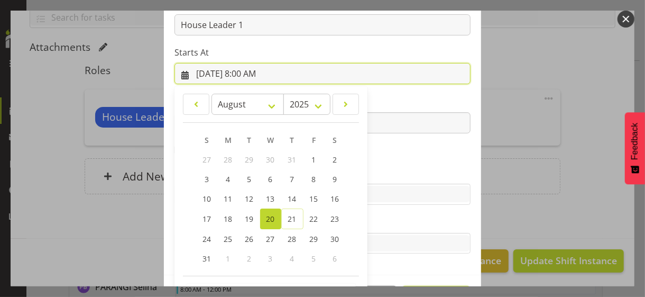
scroll to position [184, 0]
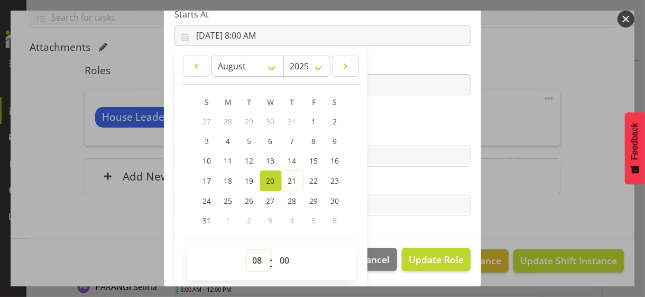
drag, startPoint x: 248, startPoint y: 255, endPoint x: 254, endPoint y: 249, distance: 9.0
click at [250, 254] on select "00 01 02 03 04 05 06 07 08 09 10 11 12 13 14 15 16 17 18 19 20 21 22 23" at bounding box center [259, 260] width 24 height 21
select select "9"
click at [247, 250] on select "00 01 02 03 04 05 06 07 08 09 10 11 12 13 14 15 16 17 18 19 20 21 22 23" at bounding box center [259, 260] width 24 height 21
type input "[DATE] 9:00 AM"
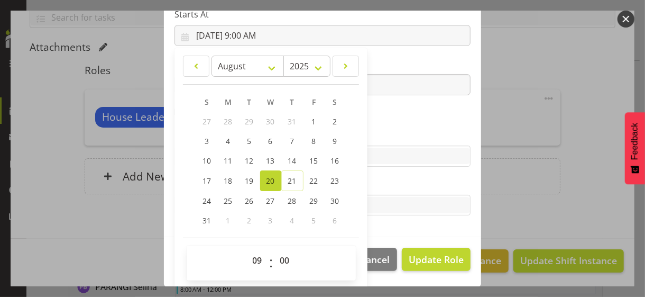
click at [382, 135] on label "Skills" at bounding box center [323, 135] width 296 height 13
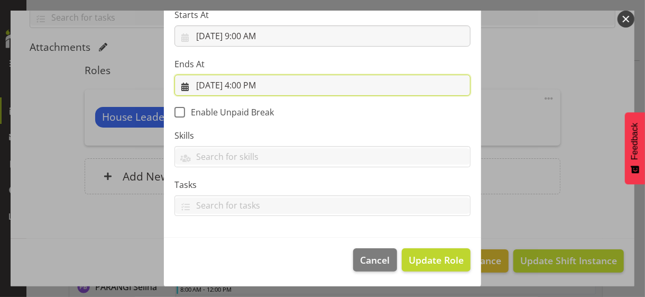
click at [249, 87] on input "[DATE] 4:00 PM" at bounding box center [323, 85] width 296 height 21
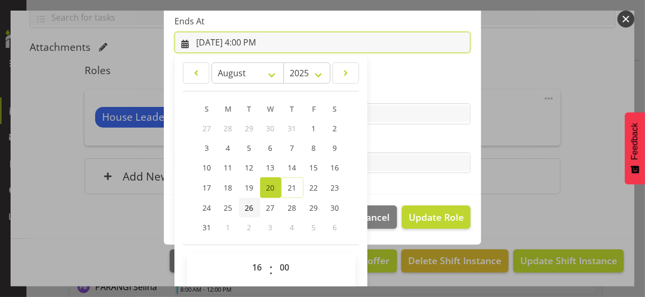
scroll to position [233, 0]
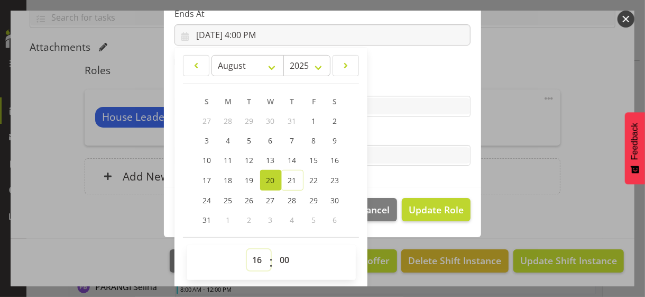
drag, startPoint x: 252, startPoint y: 259, endPoint x: 254, endPoint y: 249, distance: 10.2
click at [252, 258] on select "00 01 02 03 04 05 06 07 08 09 10 11 12 13 14 15 16 17 18 19 20 21 22 23" at bounding box center [259, 259] width 24 height 21
select select "17"
click at [247, 249] on select "00 01 02 03 04 05 06 07 08 09 10 11 12 13 14 15 16 17 18 19 20 21 22 23" at bounding box center [259, 259] width 24 height 21
type input "[DATE] 5:00 PM"
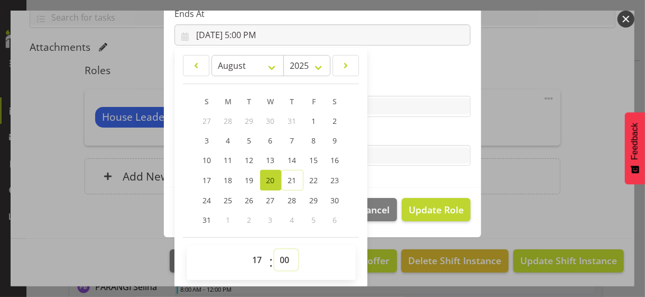
drag, startPoint x: 277, startPoint y: 260, endPoint x: 281, endPoint y: 250, distance: 11.1
click at [278, 258] on select "00 01 02 03 04 05 06 07 08 09 10 11 12 13 14 15 16 17 18 19 20 21 22 23 24 25 2…" at bounding box center [287, 259] width 24 height 21
select select "30"
click at [275, 249] on select "00 01 02 03 04 05 06 07 08 09 10 11 12 13 14 15 16 17 18 19 20 21 22 23 24 25 2…" at bounding box center [287, 259] width 24 height 21
type input "[DATE] 5:30 PM"
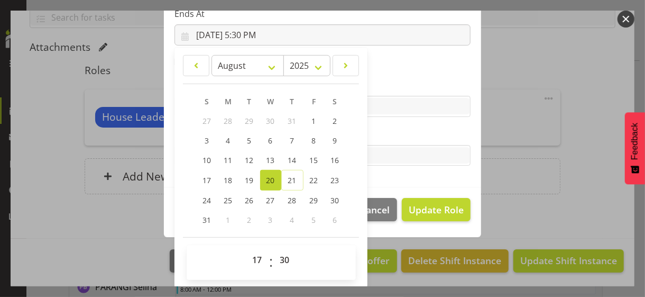
click at [381, 130] on label "Tasks" at bounding box center [323, 134] width 296 height 13
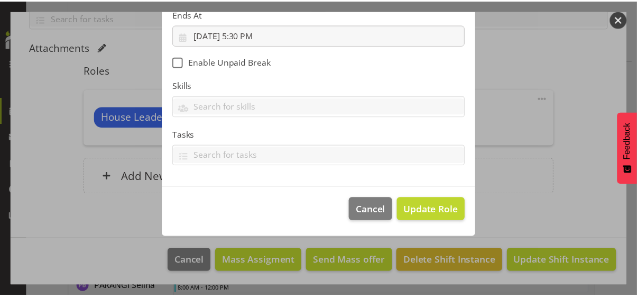
scroll to position [183, 0]
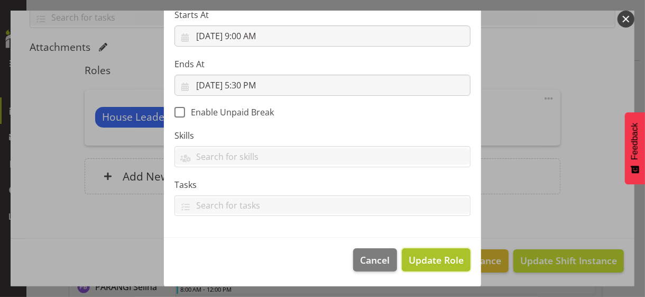
click at [427, 254] on span "Update Role" at bounding box center [436, 260] width 55 height 14
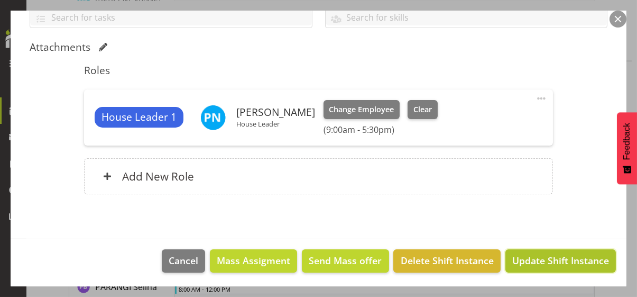
click at [545, 257] on span "Update Shift Instance" at bounding box center [561, 260] width 97 height 14
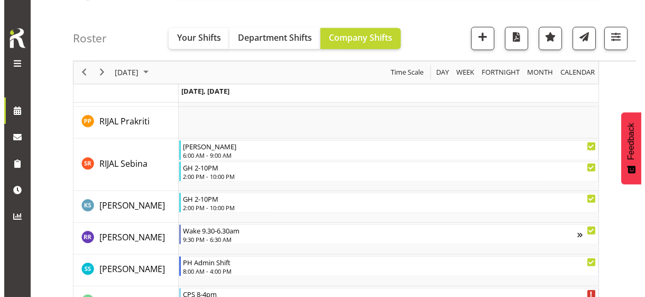
scroll to position [2698, 0]
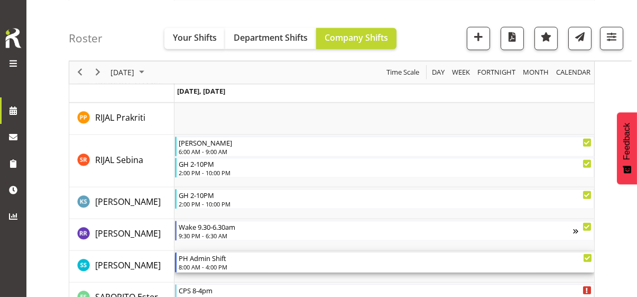
click at [212, 263] on div "8:00 AM - 4:00 PM" at bounding box center [386, 266] width 414 height 8
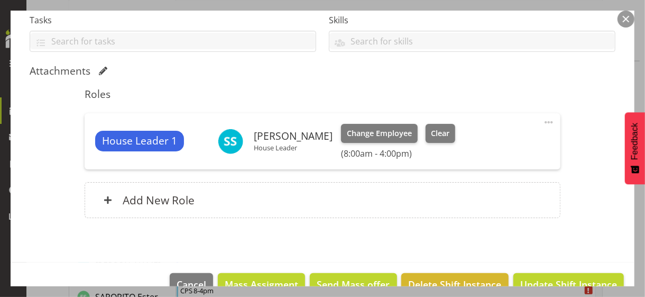
scroll to position [254, 0]
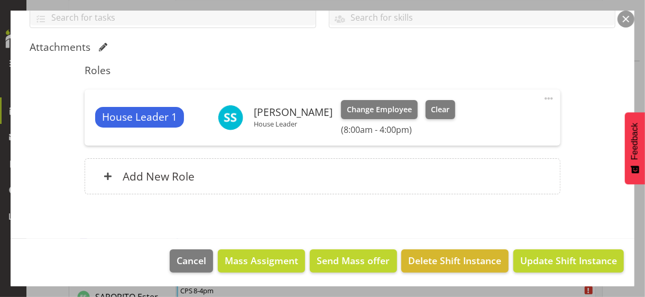
click at [543, 96] on span at bounding box center [549, 98] width 13 height 13
click at [475, 116] on link "Edit" at bounding box center [505, 121] width 102 height 19
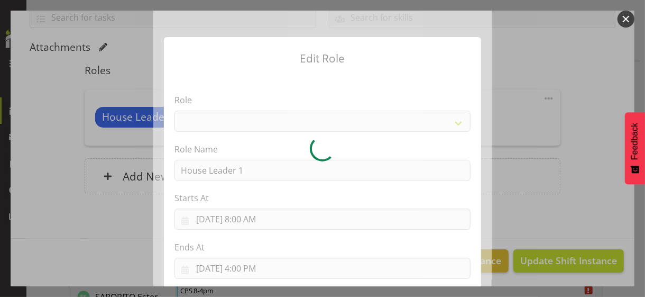
select select "1092"
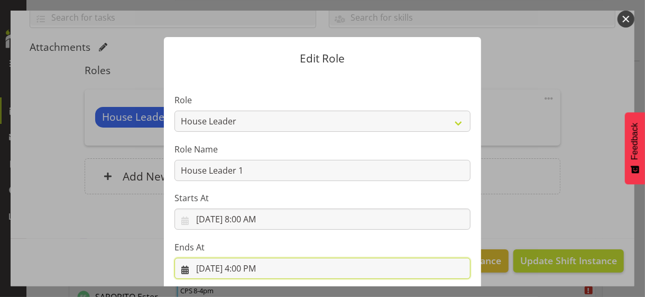
click at [252, 266] on input "[DATE] 4:00 PM" at bounding box center [323, 268] width 296 height 21
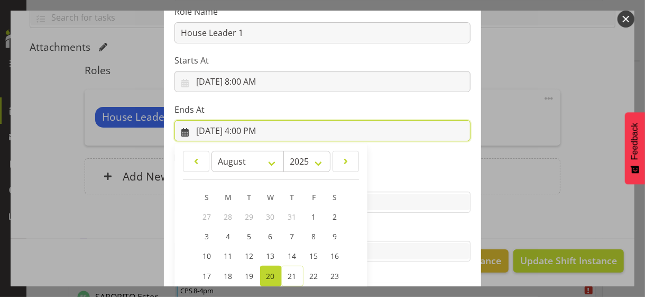
scroll to position [233, 0]
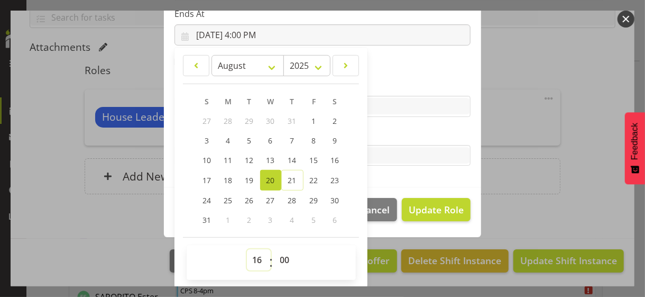
click at [250, 255] on select "00 01 02 03 04 05 06 07 08 09 10 11 12 13 14 15 16 17 18 19 20 21 22 23" at bounding box center [259, 259] width 24 height 21
select select "17"
click at [247, 249] on select "00 01 02 03 04 05 06 07 08 09 10 11 12 13 14 15 16 17 18 19 20 21 22 23" at bounding box center [259, 259] width 24 height 21
type input "[DATE] 5:00 PM"
click at [377, 135] on label "Tasks" at bounding box center [323, 134] width 296 height 13
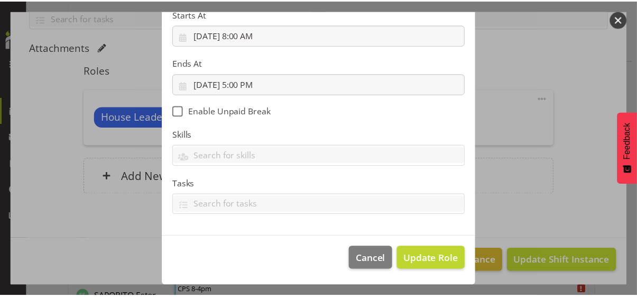
scroll to position [183, 0]
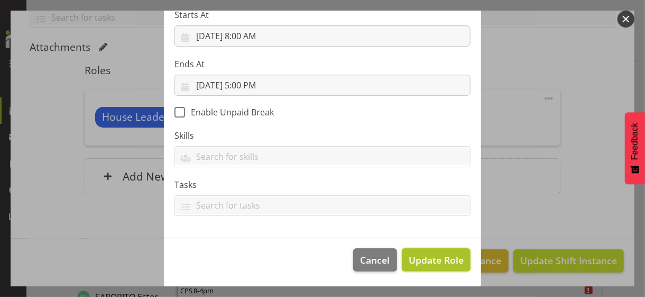
click at [426, 256] on span "Update Role" at bounding box center [436, 260] width 55 height 14
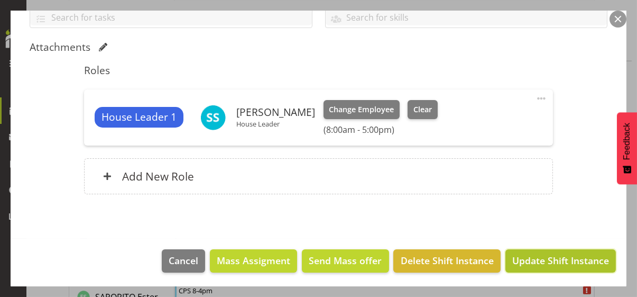
click at [538, 253] on span "Update Shift Instance" at bounding box center [561, 260] width 97 height 14
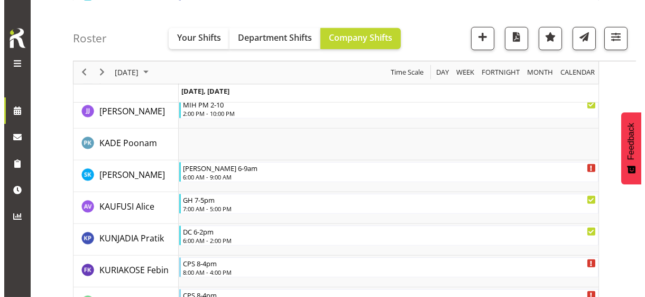
scroll to position [1844, 0]
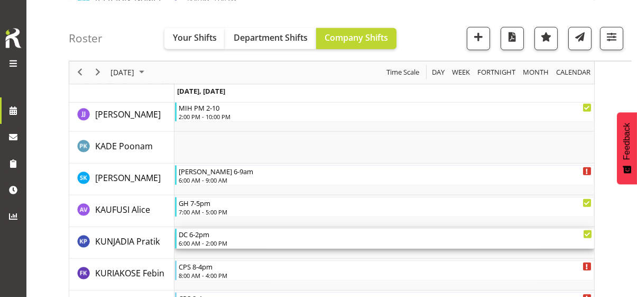
click at [222, 236] on div "DC 6-2pm" at bounding box center [386, 233] width 414 height 11
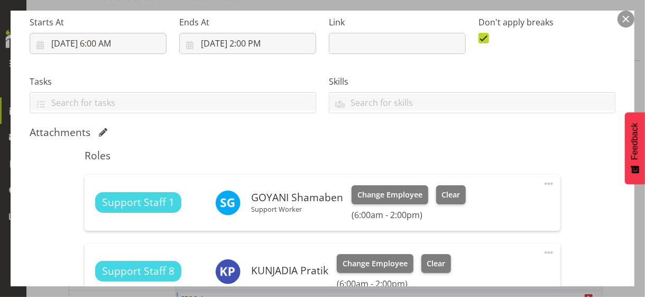
scroll to position [264, 0]
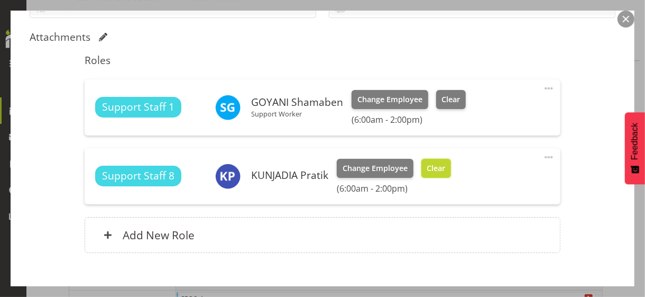
click at [433, 163] on span "Clear" at bounding box center [436, 168] width 19 height 12
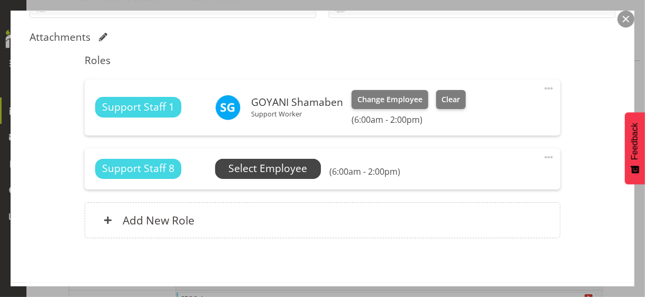
click at [281, 171] on span "Select Employee" at bounding box center [267, 168] width 79 height 15
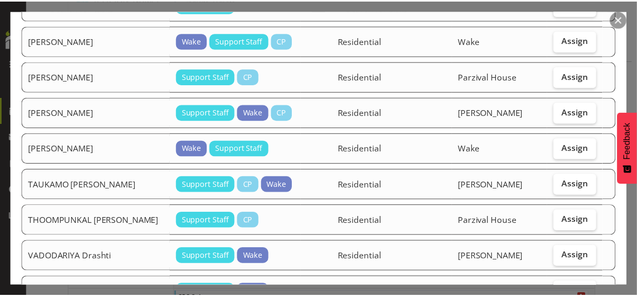
scroll to position [1193, 0]
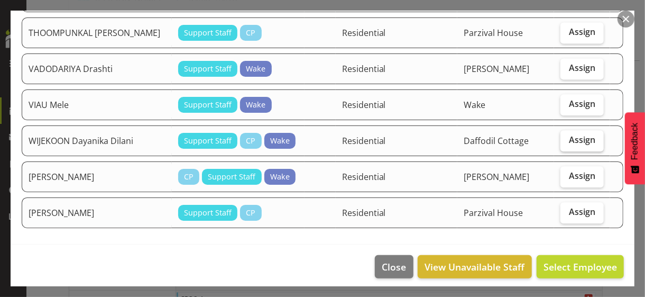
drag, startPoint x: 567, startPoint y: 135, endPoint x: 568, endPoint y: 186, distance: 51.3
click at [569, 135] on span "Assign" at bounding box center [582, 139] width 26 height 11
click at [568, 136] on input "Assign" at bounding box center [564, 139] width 7 height 7
checkbox input "true"
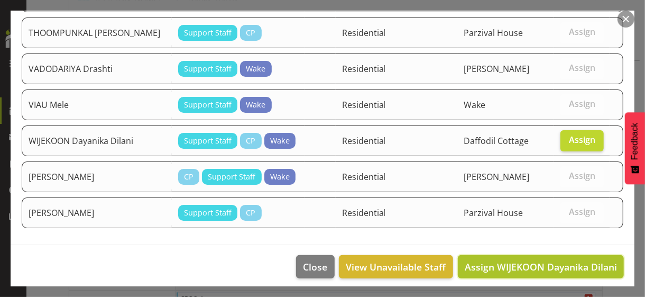
click at [543, 260] on span "Assign WIJEKOON Dayanika Dilani" at bounding box center [541, 266] width 152 height 13
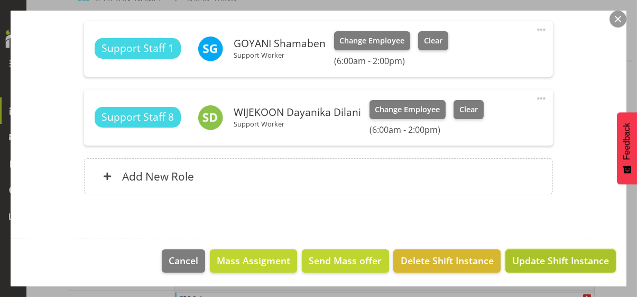
click at [553, 261] on span "Update Shift Instance" at bounding box center [561, 260] width 97 height 14
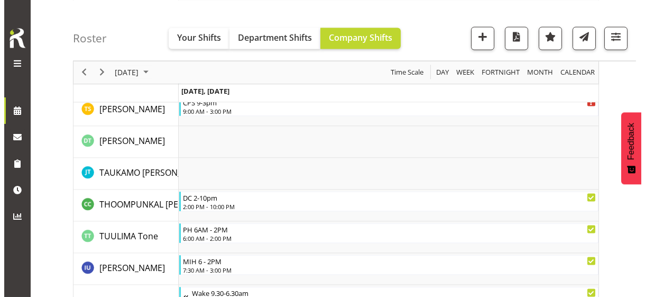
scroll to position [3121, 0]
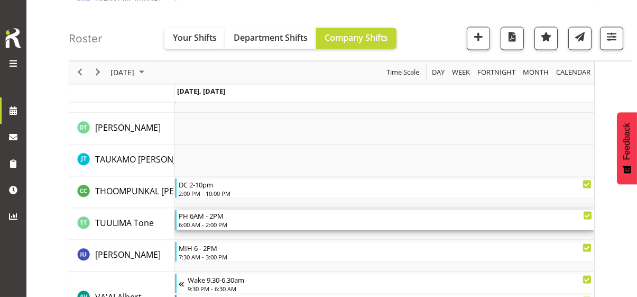
click at [242, 221] on div "6:00 AM - 2:00 PM" at bounding box center [386, 224] width 414 height 8
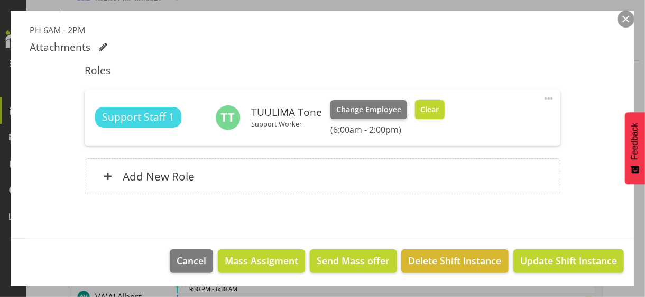
click at [425, 111] on span "Clear" at bounding box center [430, 110] width 19 height 12
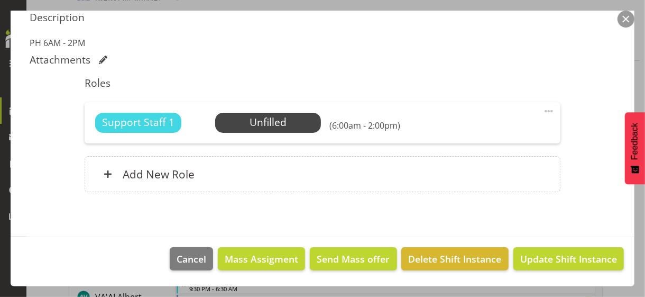
scroll to position [282, 0]
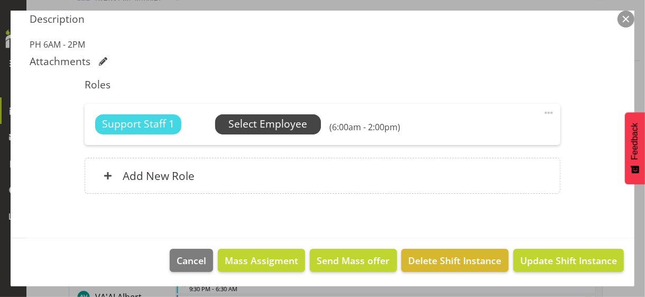
click at [282, 124] on span "Select Employee" at bounding box center [267, 123] width 79 height 15
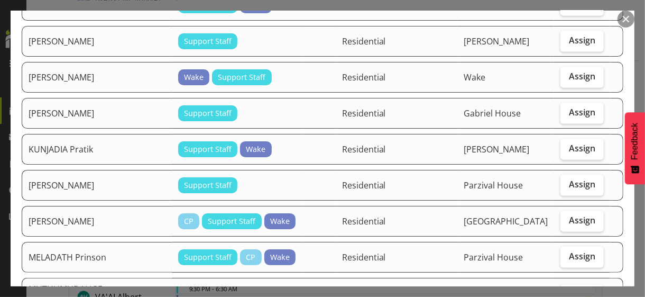
scroll to position [582, 0]
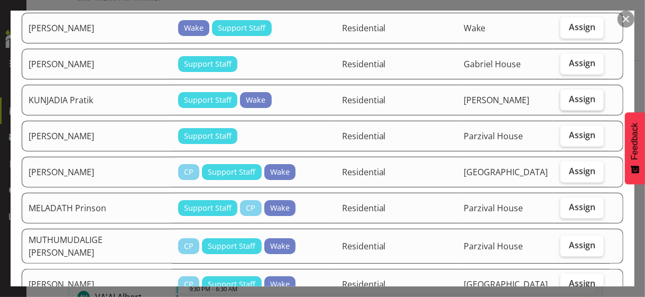
click at [571, 100] on label "Assign" at bounding box center [582, 99] width 43 height 21
click at [568, 100] on input "Assign" at bounding box center [564, 99] width 7 height 7
checkbox input "true"
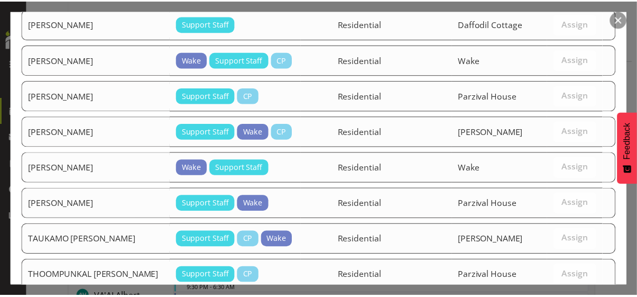
scroll to position [1272, 0]
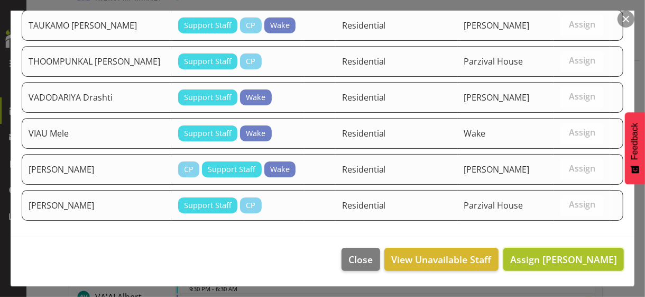
click at [547, 259] on span "Assign [PERSON_NAME]" at bounding box center [563, 259] width 107 height 13
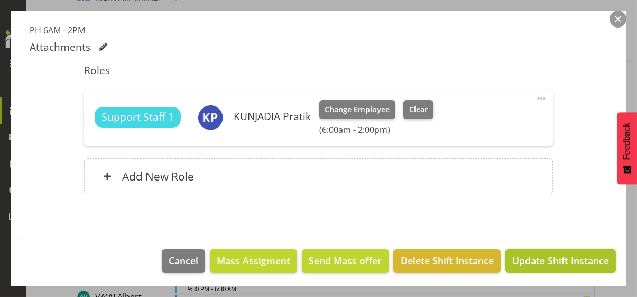
click at [544, 258] on span "Update Shift Instance" at bounding box center [561, 260] width 97 height 14
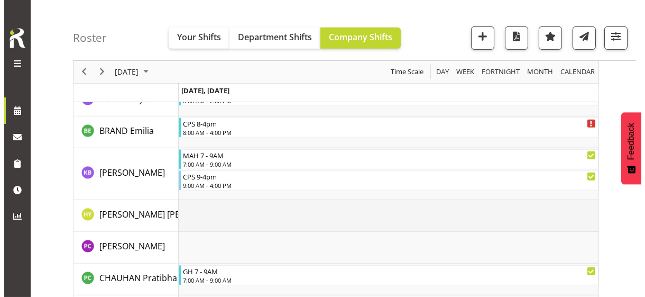
scroll to position [1156, 0]
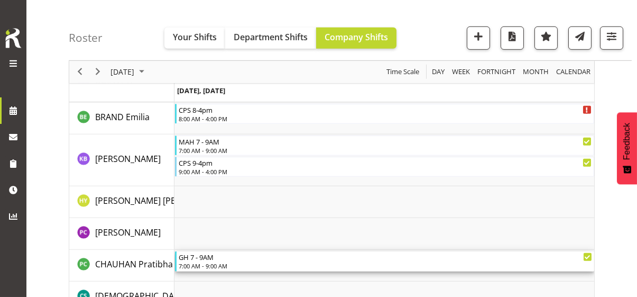
click at [222, 262] on div "7:00 AM - 9:00 AM" at bounding box center [386, 265] width 414 height 8
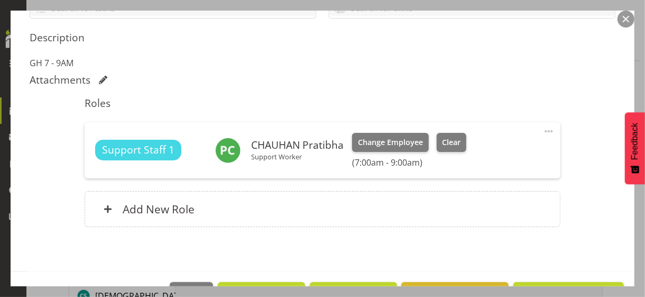
scroll to position [264, 0]
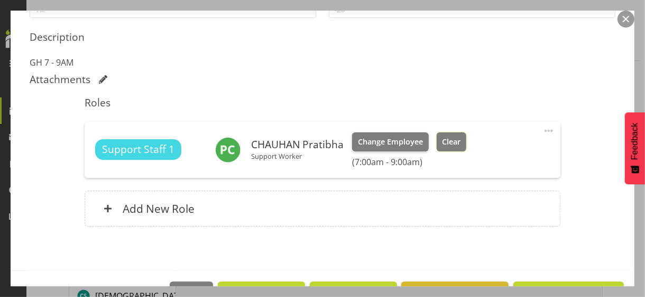
drag, startPoint x: 451, startPoint y: 139, endPoint x: 473, endPoint y: 171, distance: 39.2
click at [452, 139] on span "Clear" at bounding box center [451, 142] width 19 height 12
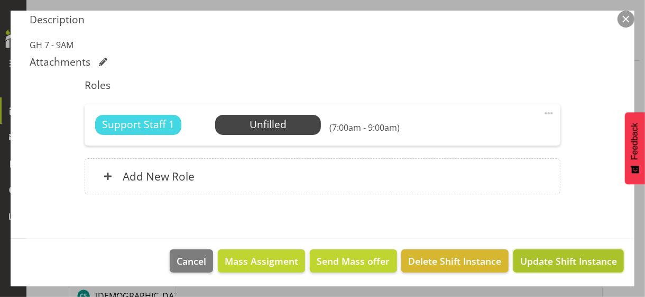
click at [536, 257] on span "Update Shift Instance" at bounding box center [568, 261] width 97 height 14
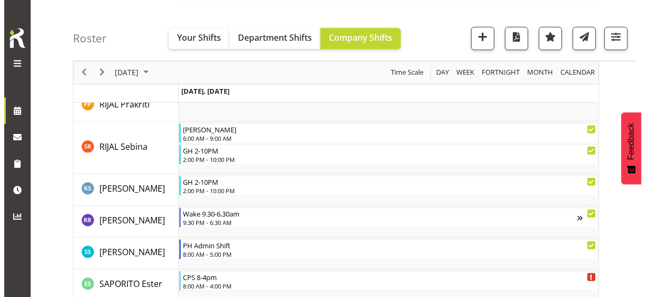
scroll to position [2764, 0]
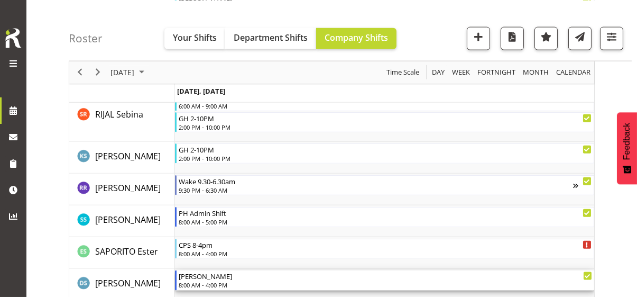
click at [224, 279] on div "[PERSON_NAME]" at bounding box center [386, 275] width 414 height 11
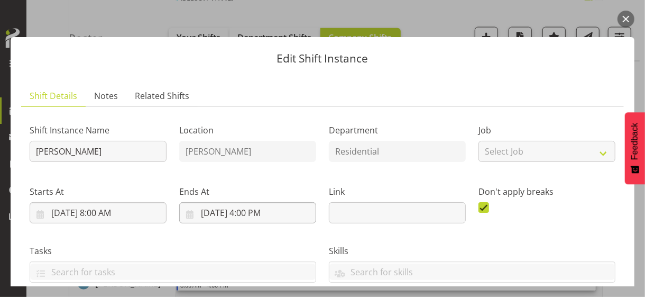
scroll to position [254, 0]
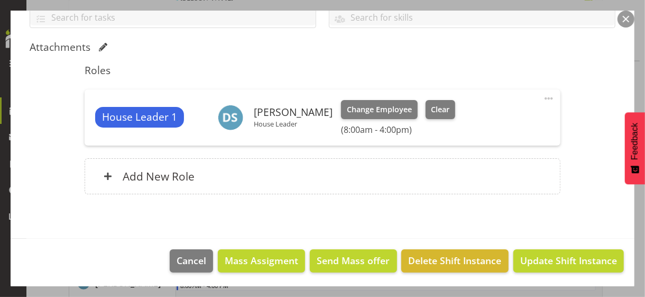
drag, startPoint x: 543, startPoint y: 95, endPoint x: 507, endPoint y: 105, distance: 38.0
click at [543, 95] on span at bounding box center [549, 98] width 13 height 13
click at [478, 117] on link "Edit" at bounding box center [505, 121] width 102 height 19
select select "7"
select select "2025"
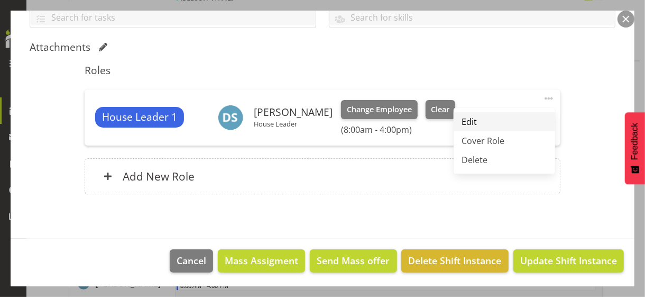
select select "8"
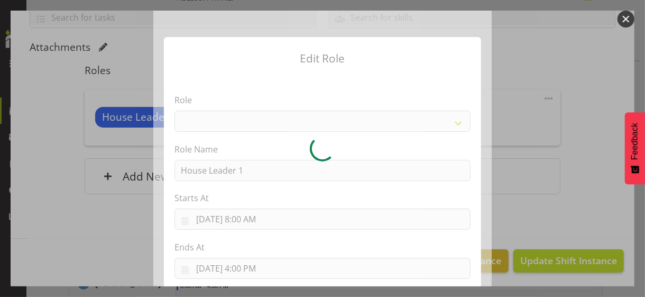
select select "1092"
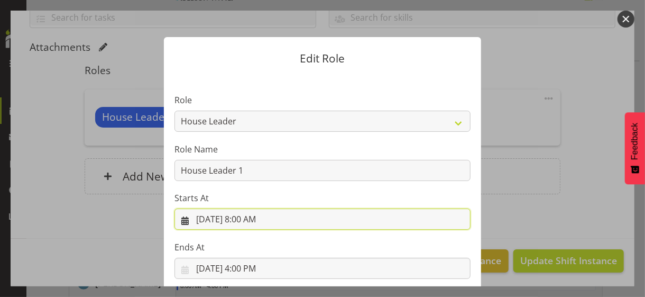
click at [252, 219] on input "[DATE] 8:00 AM" at bounding box center [323, 218] width 296 height 21
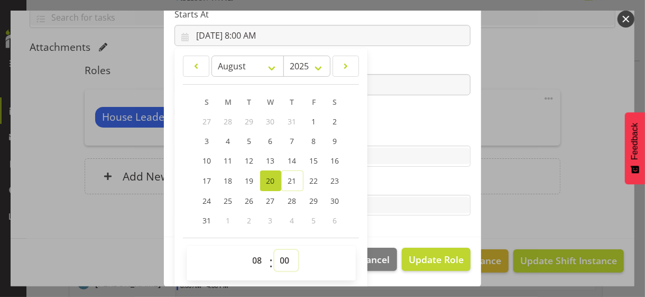
click at [278, 255] on select "00 01 02 03 04 05 06 07 08 09 10 11 12 13 14 15 16 17 18 19 20 21 22 23 24 25 2…" at bounding box center [287, 260] width 24 height 21
select select "30"
click at [275, 250] on select "00 01 02 03 04 05 06 07 08 09 10 11 12 13 14 15 16 17 18 19 20 21 22 23 24 25 2…" at bounding box center [287, 260] width 24 height 21
type input "[DATE] 8:30 AM"
click at [390, 127] on section "Role CP House Leader Support Staff Wake Role Name House Leader 1 Starts At [DAT…" at bounding box center [322, 64] width 317 height 346
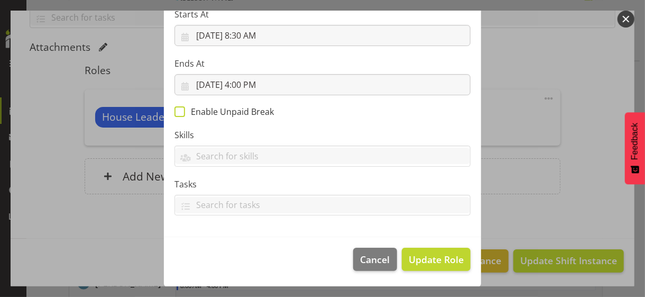
scroll to position [183, 0]
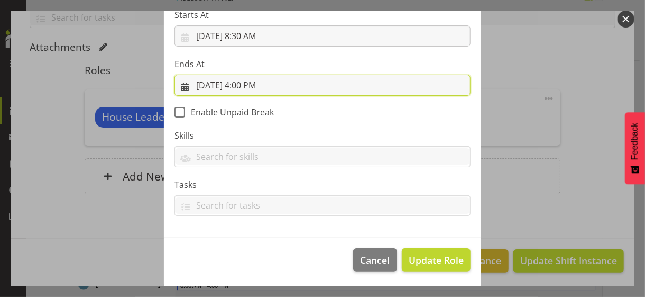
click at [250, 84] on input "[DATE] 4:00 PM" at bounding box center [323, 85] width 296 height 21
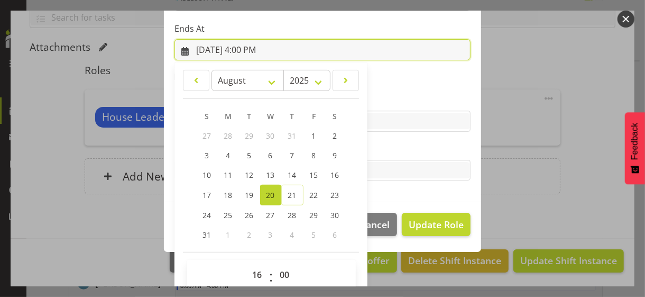
scroll to position [233, 0]
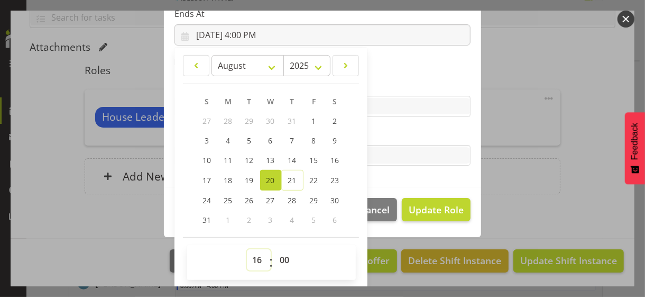
click at [251, 258] on select "00 01 02 03 04 05 06 07 08 09 10 11 12 13 14 15 16 17 18 19 20 21 22 23" at bounding box center [259, 259] width 24 height 21
select select "19"
click at [247, 249] on select "00 01 02 03 04 05 06 07 08 09 10 11 12 13 14 15 16 17 18 19 20 21 22 23" at bounding box center [259, 259] width 24 height 21
type input "[DATE] 7:00 PM"
click at [279, 254] on select "00 01 02 03 04 05 06 07 08 09 10 11 12 13 14 15 16 17 18 19 20 21 22 23 24 25 2…" at bounding box center [287, 259] width 24 height 21
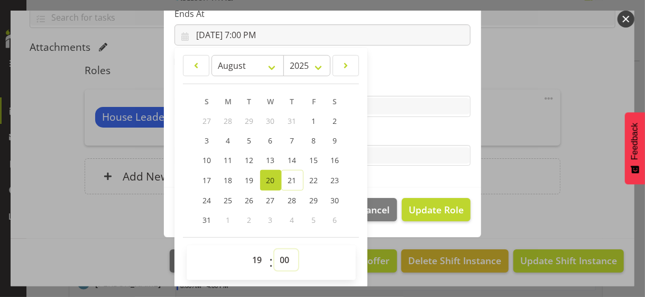
select select "30"
click at [275, 249] on select "00 01 02 03 04 05 06 07 08 09 10 11 12 13 14 15 16 17 18 19 20 21 22 23 24 25 2…" at bounding box center [287, 259] width 24 height 21
type input "[DATE] 7:30 PM"
click at [394, 139] on label "Tasks" at bounding box center [323, 134] width 296 height 13
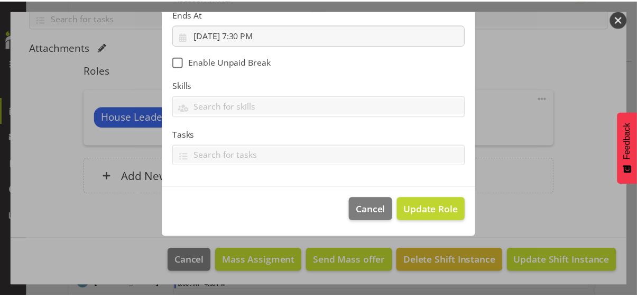
scroll to position [183, 0]
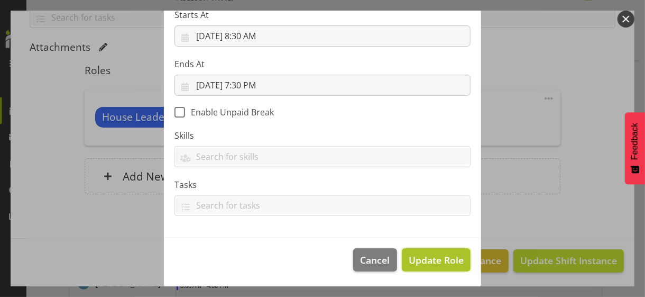
click at [429, 258] on span "Update Role" at bounding box center [436, 260] width 55 height 14
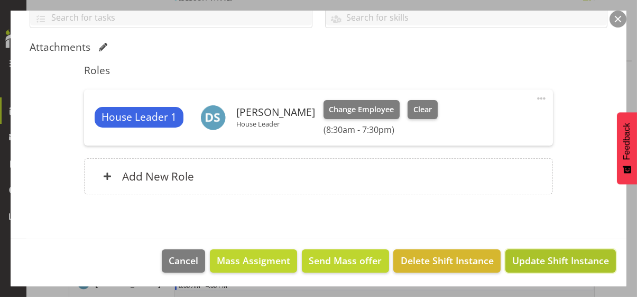
click at [535, 261] on span "Update Shift Instance" at bounding box center [561, 260] width 97 height 14
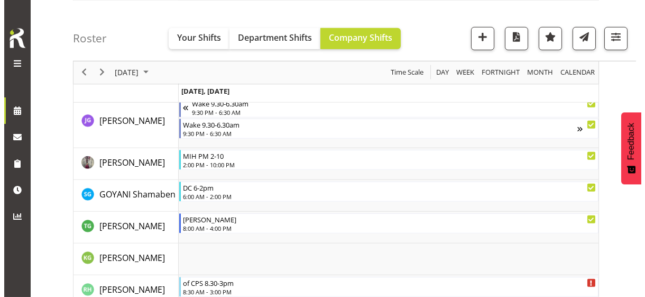
scroll to position [1442, 0]
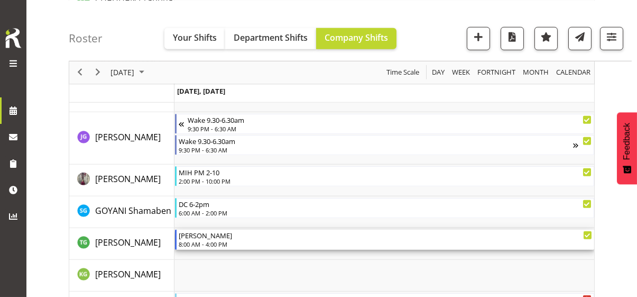
click at [211, 236] on div "[PERSON_NAME]" at bounding box center [386, 235] width 414 height 11
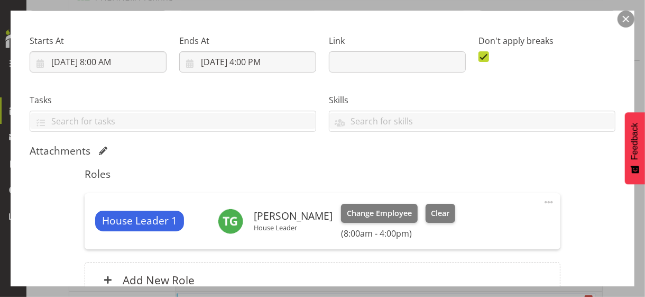
scroll to position [254, 0]
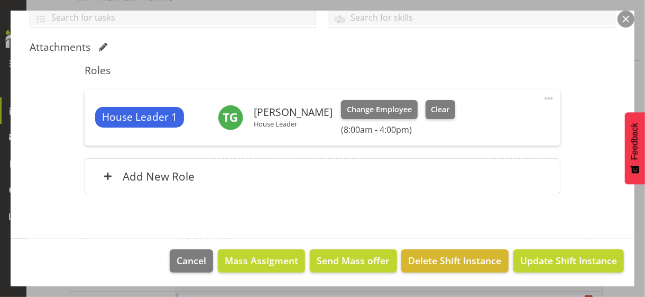
click at [543, 95] on span at bounding box center [549, 98] width 13 height 13
click at [472, 122] on link "Edit" at bounding box center [505, 121] width 102 height 19
select select "7"
select select "2025"
select select "8"
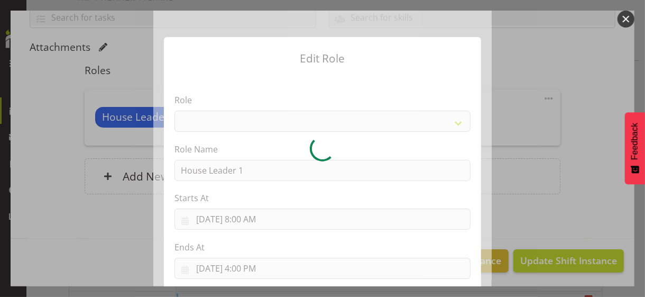
select select "1092"
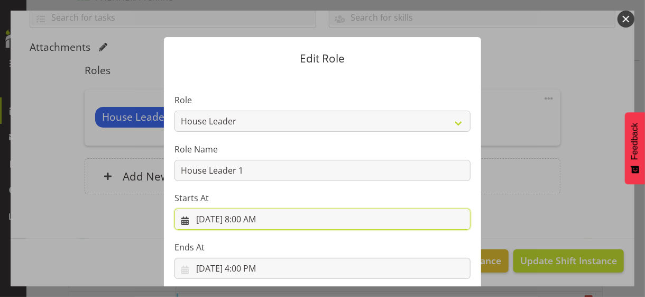
click at [243, 218] on input "[DATE] 8:00 AM" at bounding box center [323, 218] width 296 height 21
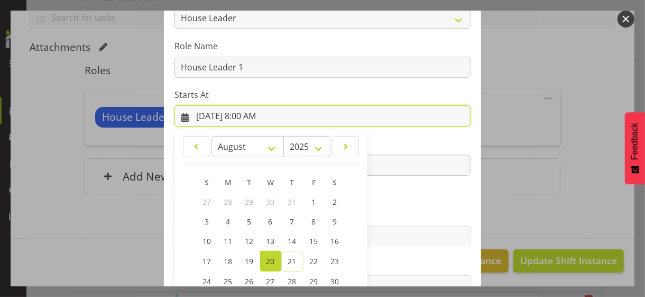
scroll to position [184, 0]
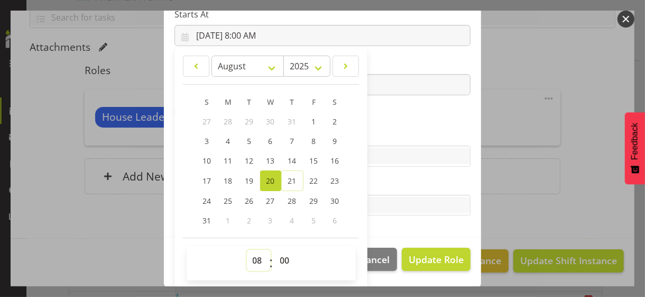
drag, startPoint x: 251, startPoint y: 259, endPoint x: 252, endPoint y: 250, distance: 9.1
click at [251, 259] on select "00 01 02 03 04 05 06 07 08 09 10 11 12 13 14 15 16 17 18 19 20 21 22 23" at bounding box center [259, 260] width 24 height 21
select select "9"
click at [247, 250] on select "00 01 02 03 04 05 06 07 08 09 10 11 12 13 14 15 16 17 18 19 20 21 22 23" at bounding box center [259, 260] width 24 height 21
type input "[DATE] 9:00 AM"
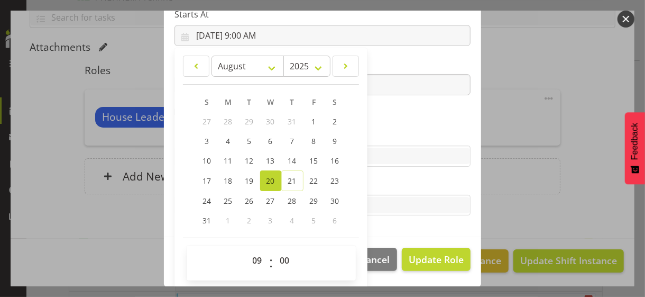
click at [372, 122] on section "Role CP House Leader Support Staff Wake Role Name House Leader 1 Starts At [DAT…" at bounding box center [322, 64] width 317 height 346
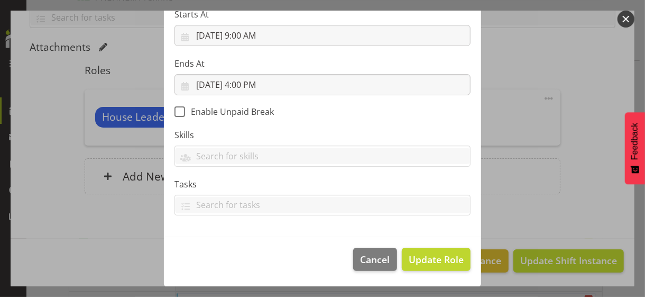
scroll to position [183, 0]
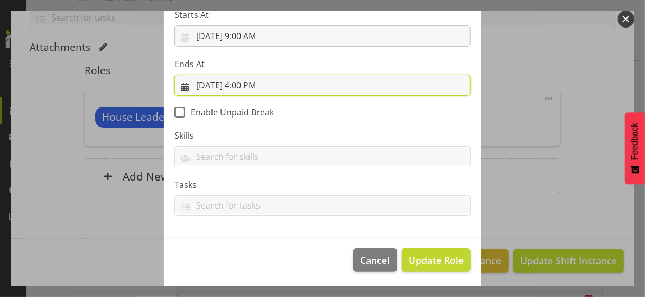
click at [246, 86] on input "[DATE] 4:00 PM" at bounding box center [323, 85] width 296 height 21
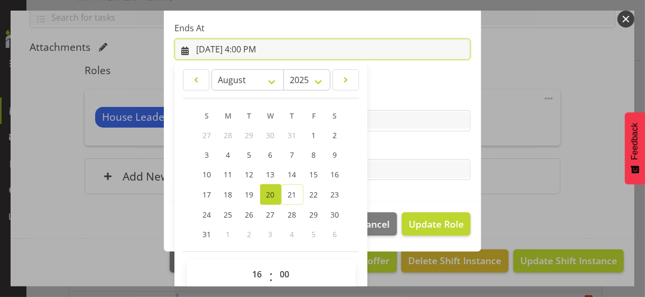
scroll to position [233, 0]
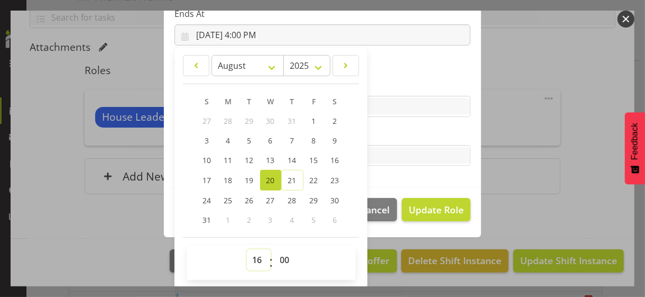
click at [252, 254] on select "00 01 02 03 04 05 06 07 08 09 10 11 12 13 14 15 16 17 18 19 20 21 22 23" at bounding box center [259, 259] width 24 height 21
select select "19"
click at [247, 249] on select "00 01 02 03 04 05 06 07 08 09 10 11 12 13 14 15 16 17 18 19 20 21 22 23" at bounding box center [259, 259] width 24 height 21
type input "[DATE] 7:00 PM"
drag, startPoint x: 281, startPoint y: 258, endPoint x: 284, endPoint y: 250, distance: 8.7
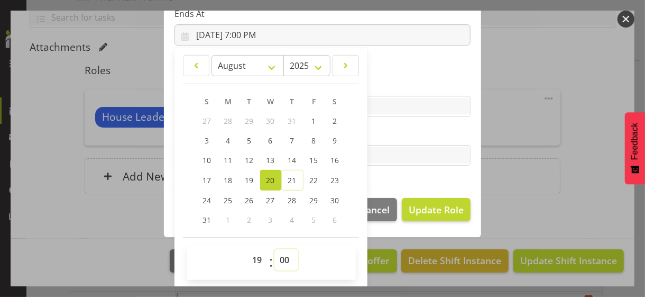
click at [281, 258] on select "00 01 02 03 04 05 06 07 08 09 10 11 12 13 14 15 16 17 18 19 20 21 22 23 24 25 2…" at bounding box center [287, 259] width 24 height 21
select select "30"
click at [275, 249] on select "00 01 02 03 04 05 06 07 08 09 10 11 12 13 14 15 16 17 18 19 20 21 22 23 24 25 2…" at bounding box center [287, 259] width 24 height 21
type input "[DATE] 7:30 PM"
click at [378, 140] on label "Tasks" at bounding box center [323, 134] width 296 height 13
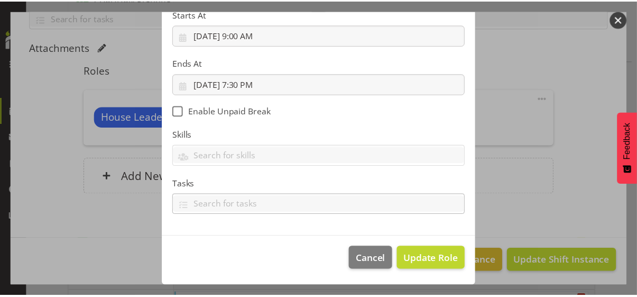
scroll to position [183, 0]
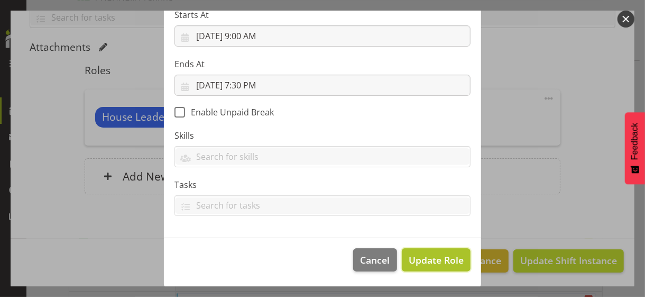
click at [427, 255] on span "Update Role" at bounding box center [436, 260] width 55 height 14
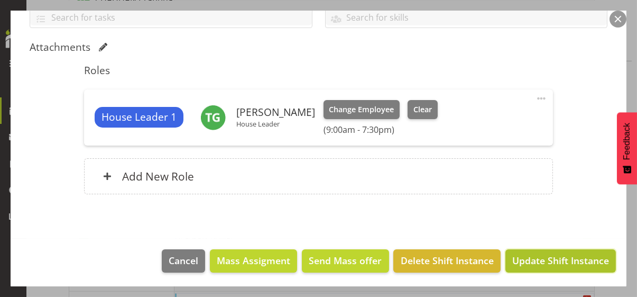
click at [535, 261] on span "Update Shift Instance" at bounding box center [561, 260] width 97 height 14
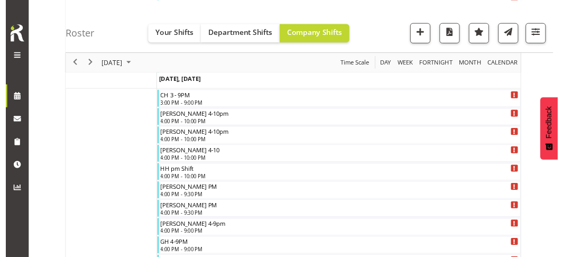
scroll to position [1442, 0]
